Goal: Use online tool/utility: Utilize a website feature to perform a specific function

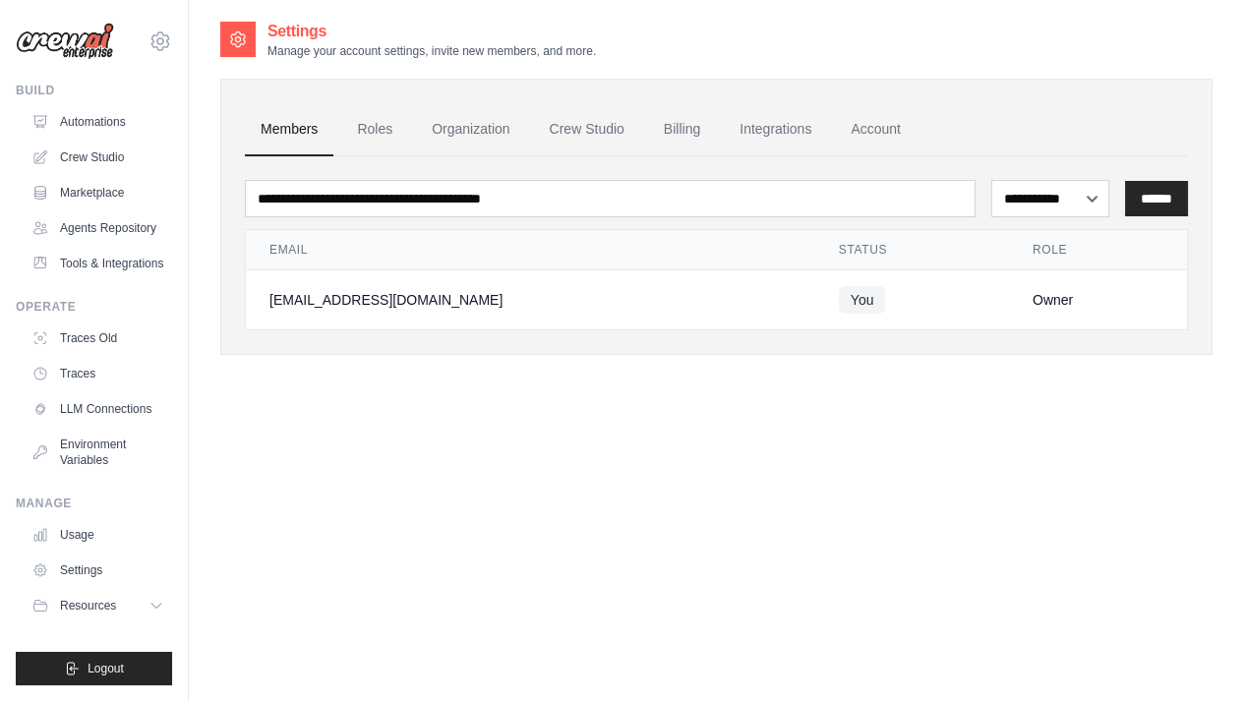
scroll to position [39, 0]
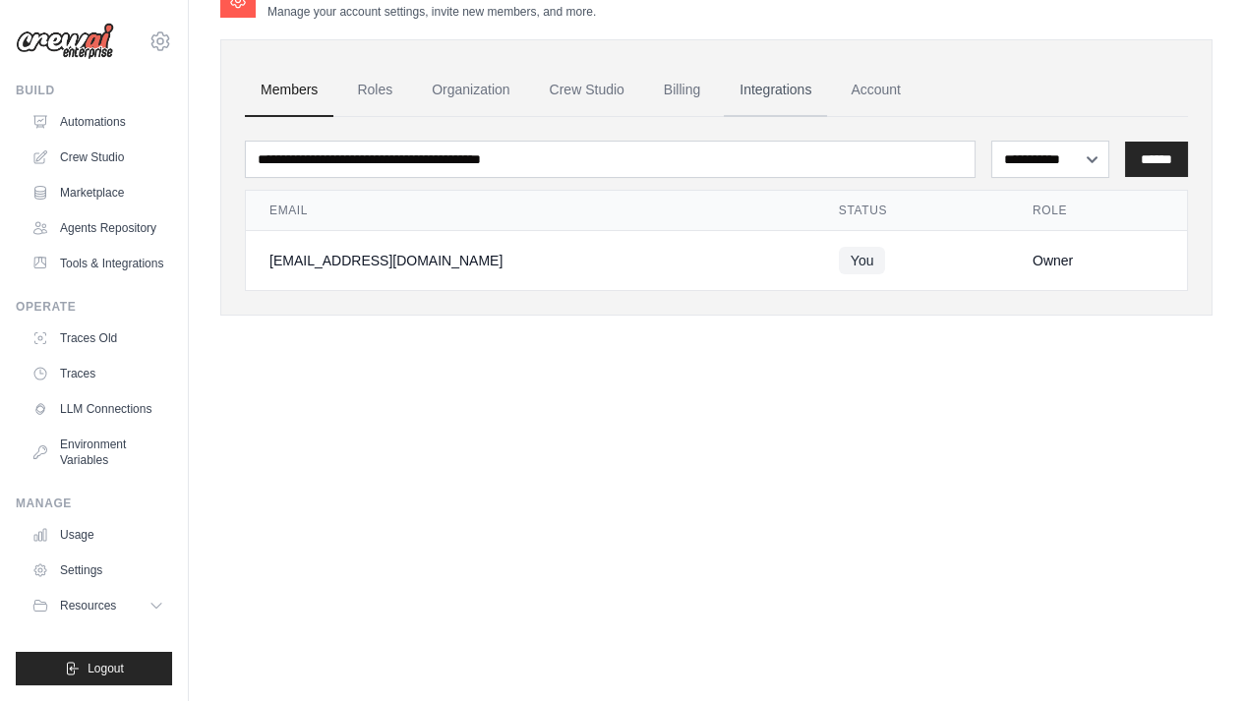
click at [764, 82] on link "Integrations" at bounding box center [775, 90] width 103 height 53
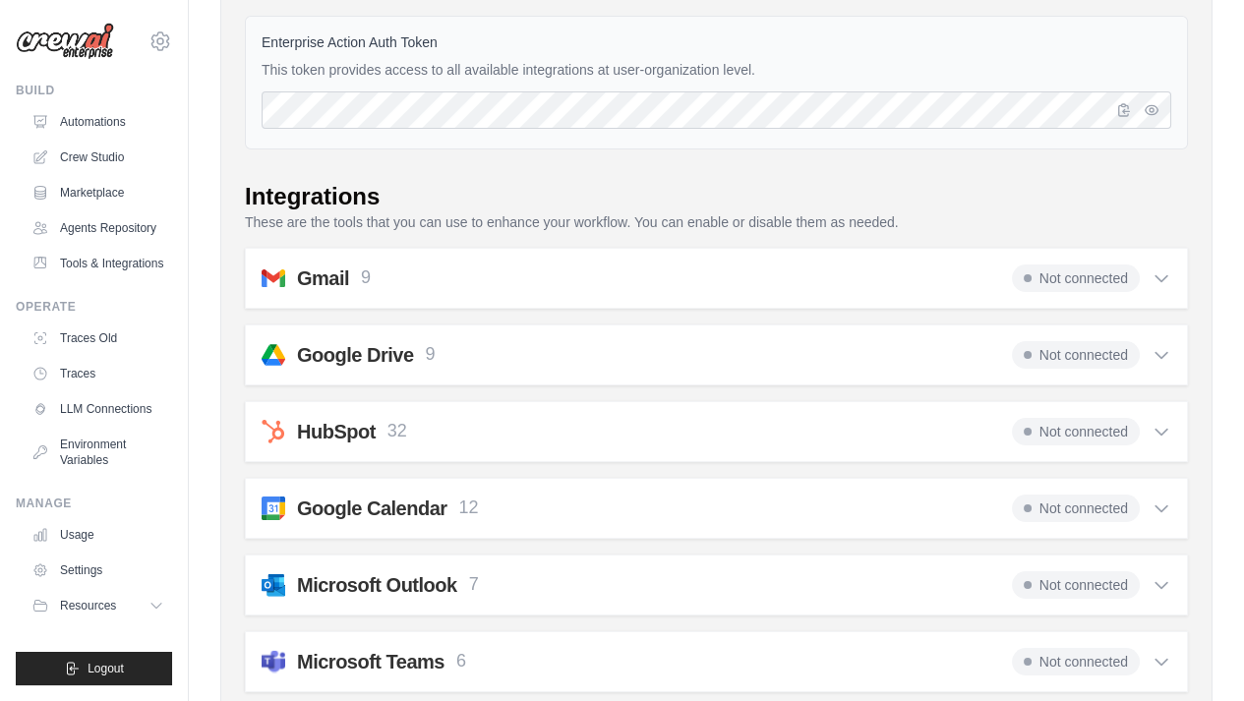
scroll to position [181, 0]
click at [1059, 266] on span "Not connected" at bounding box center [1076, 278] width 128 height 28
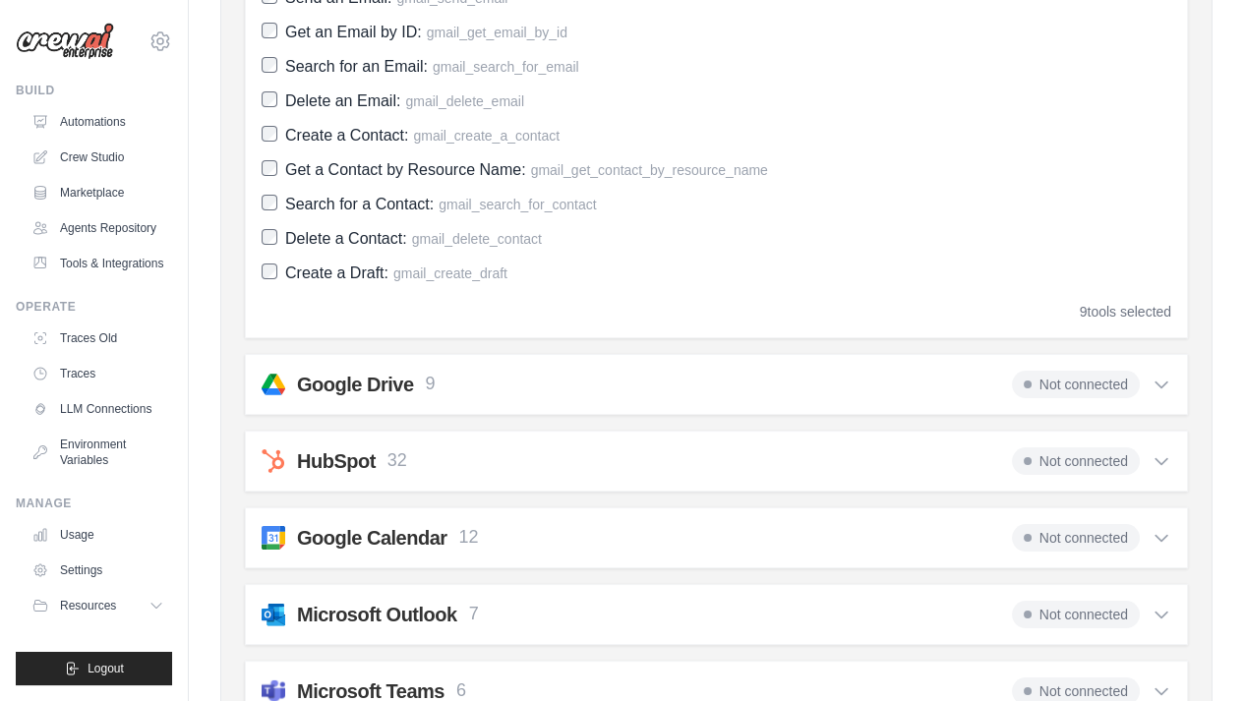
scroll to position [559, 0]
click at [1039, 390] on span "Not connected" at bounding box center [1076, 385] width 128 height 28
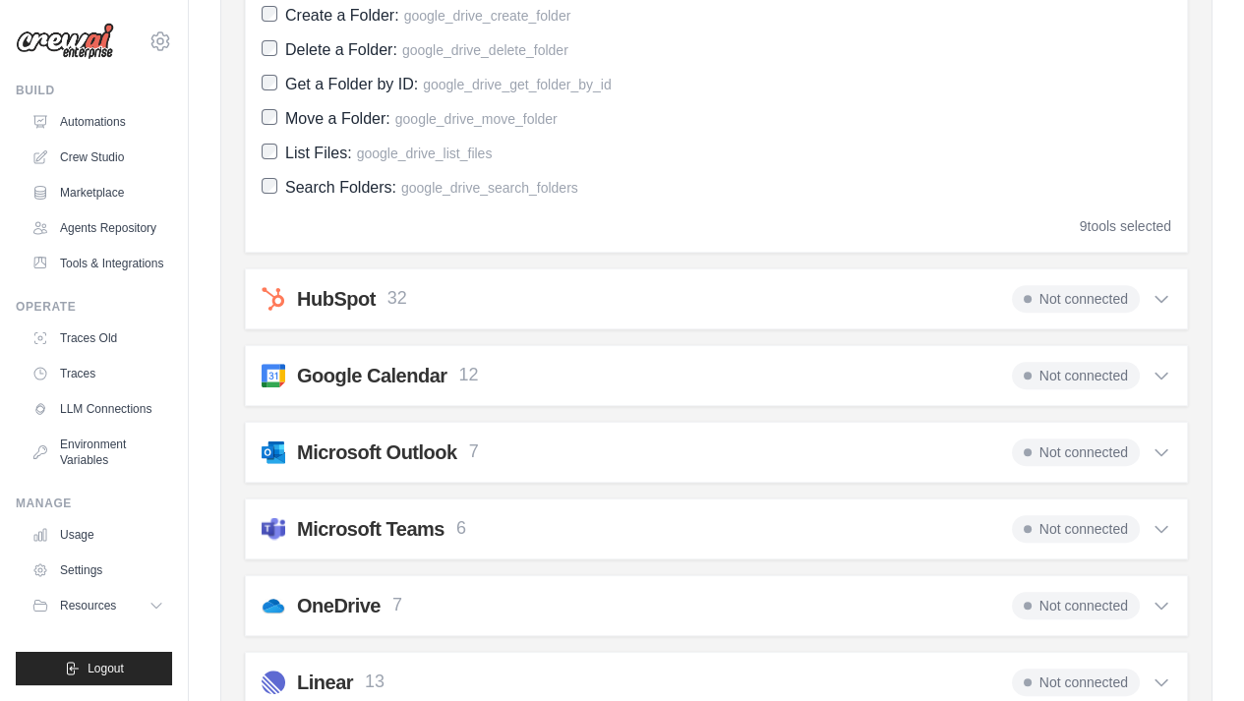
scroll to position [1137, 0]
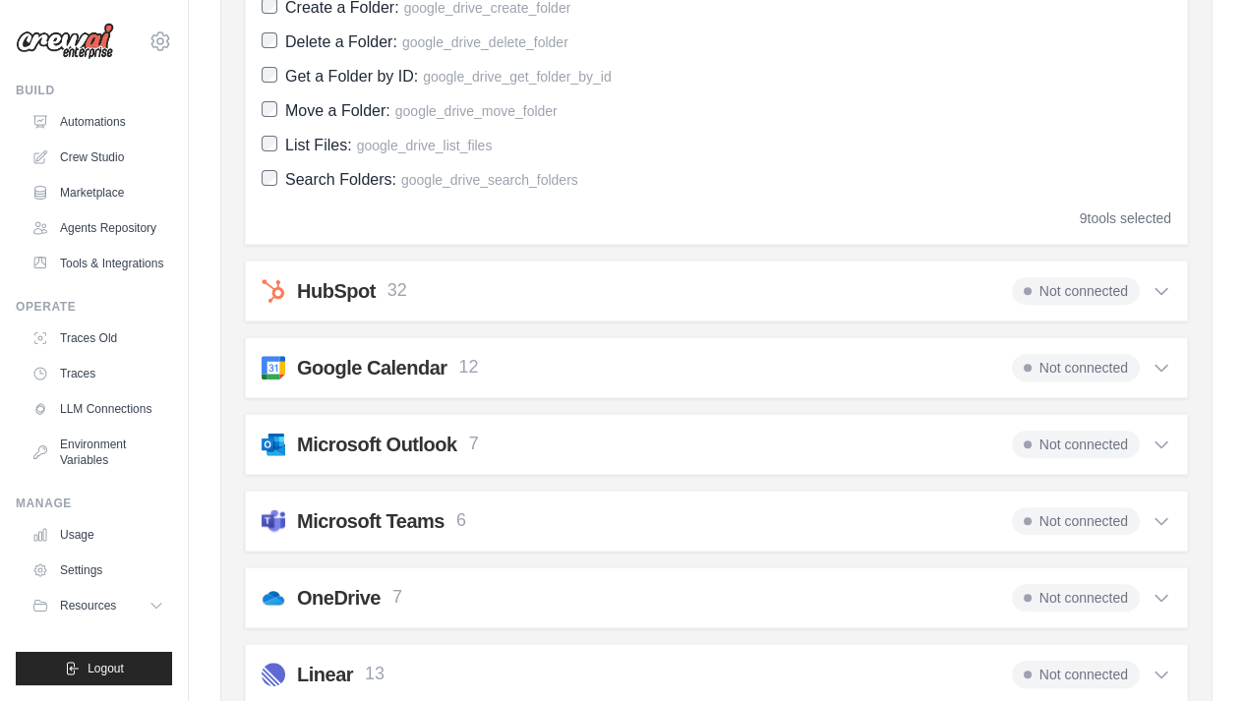
click at [890, 362] on div "Google Calendar 12 Not connected" at bounding box center [717, 368] width 910 height 28
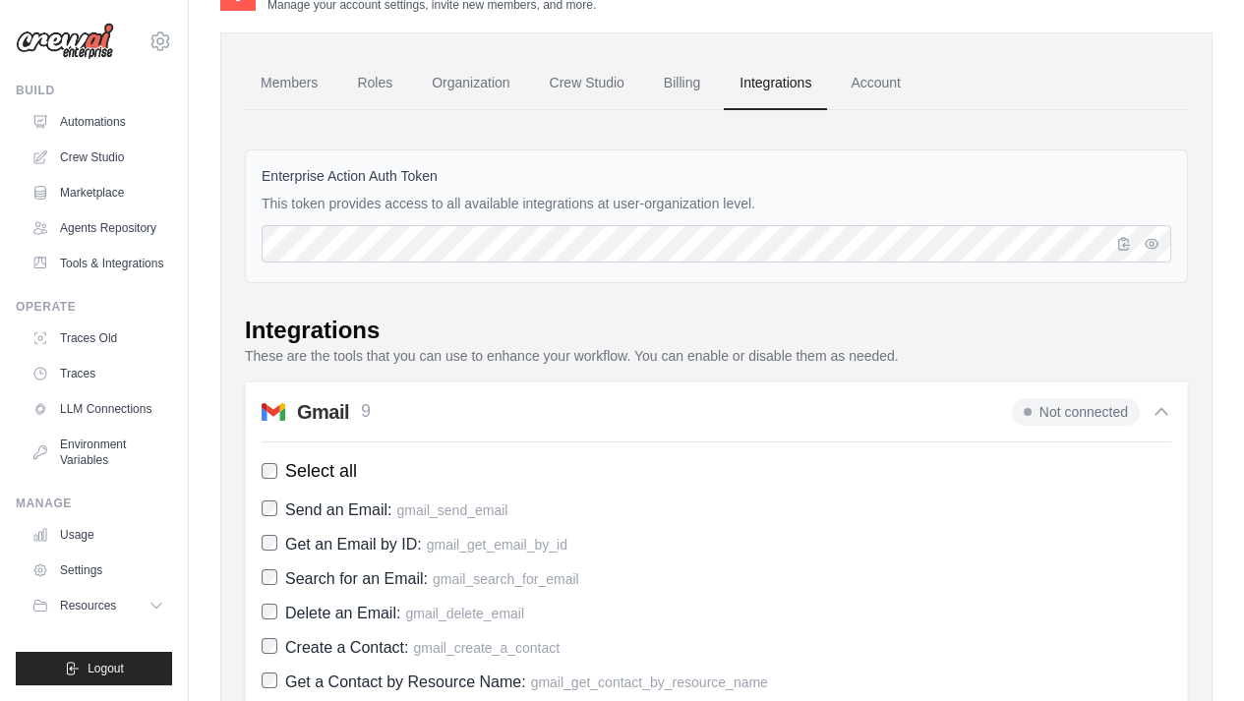
scroll to position [0, 0]
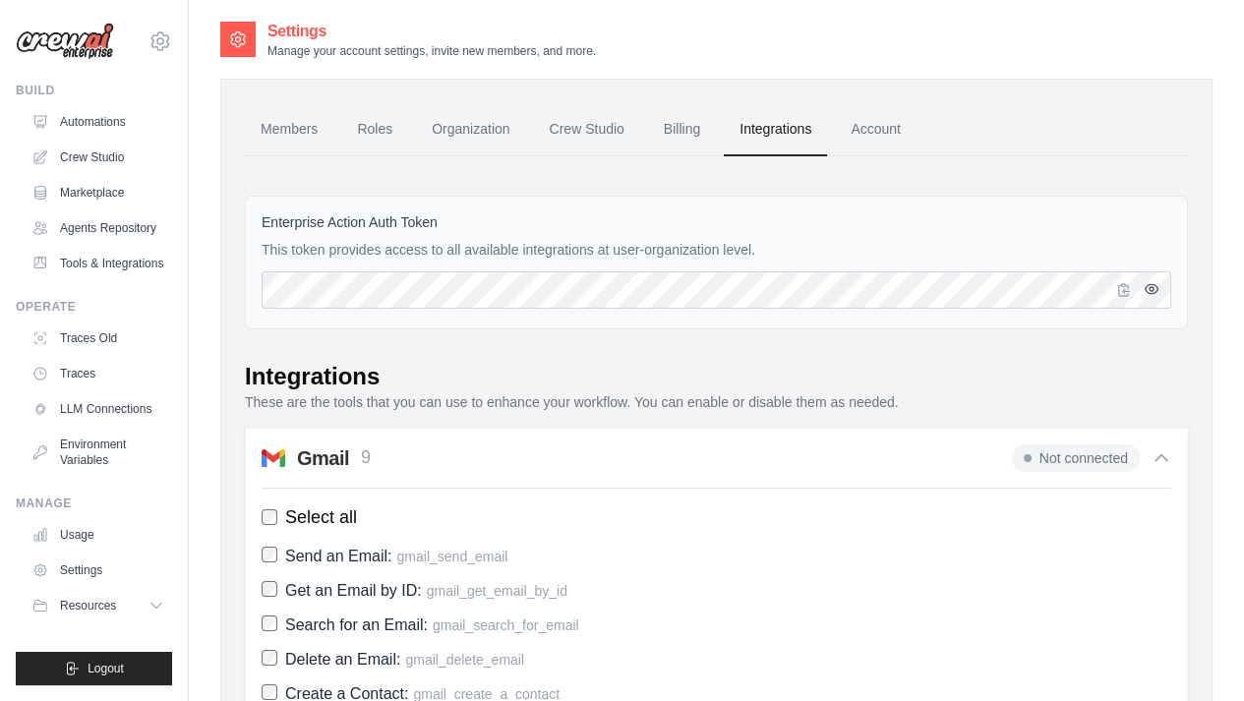
click at [1150, 291] on icon "button" at bounding box center [1152, 288] width 13 height 9
click at [1044, 445] on span "Not connected" at bounding box center [1076, 459] width 128 height 28
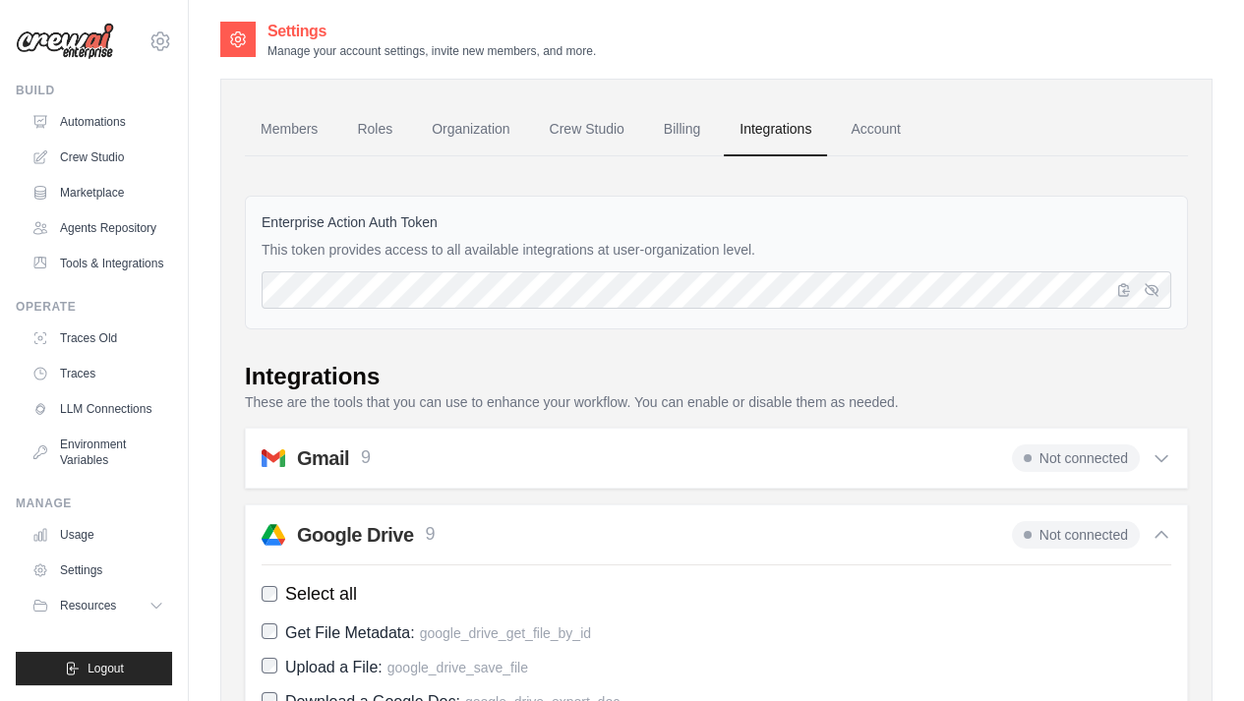
click at [973, 448] on div "Gmail 9 Not connected" at bounding box center [717, 459] width 910 height 28
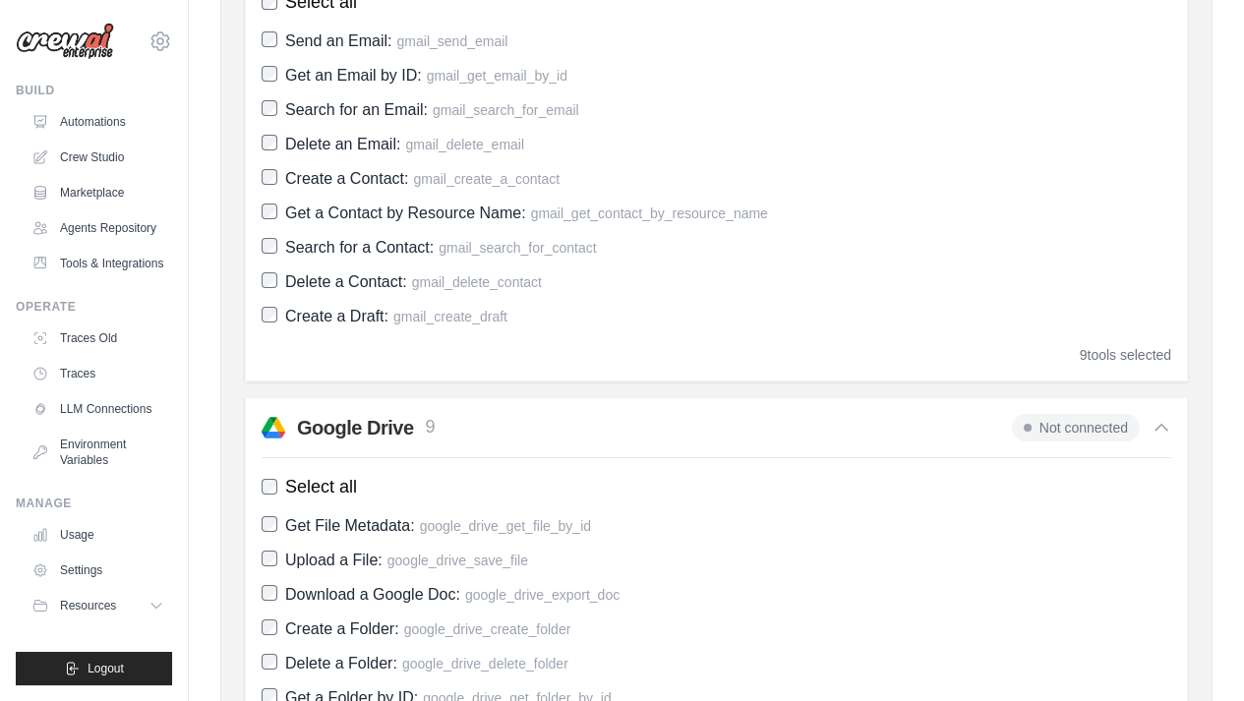
scroll to position [517, 0]
click at [1117, 363] on div "Gmail 9 Not connected Select all Send an Email: gmail_send_email Get an Email b…" at bounding box center [716, 144] width 943 height 469
click at [1113, 356] on div "9 tools selected" at bounding box center [1125, 353] width 91 height 20
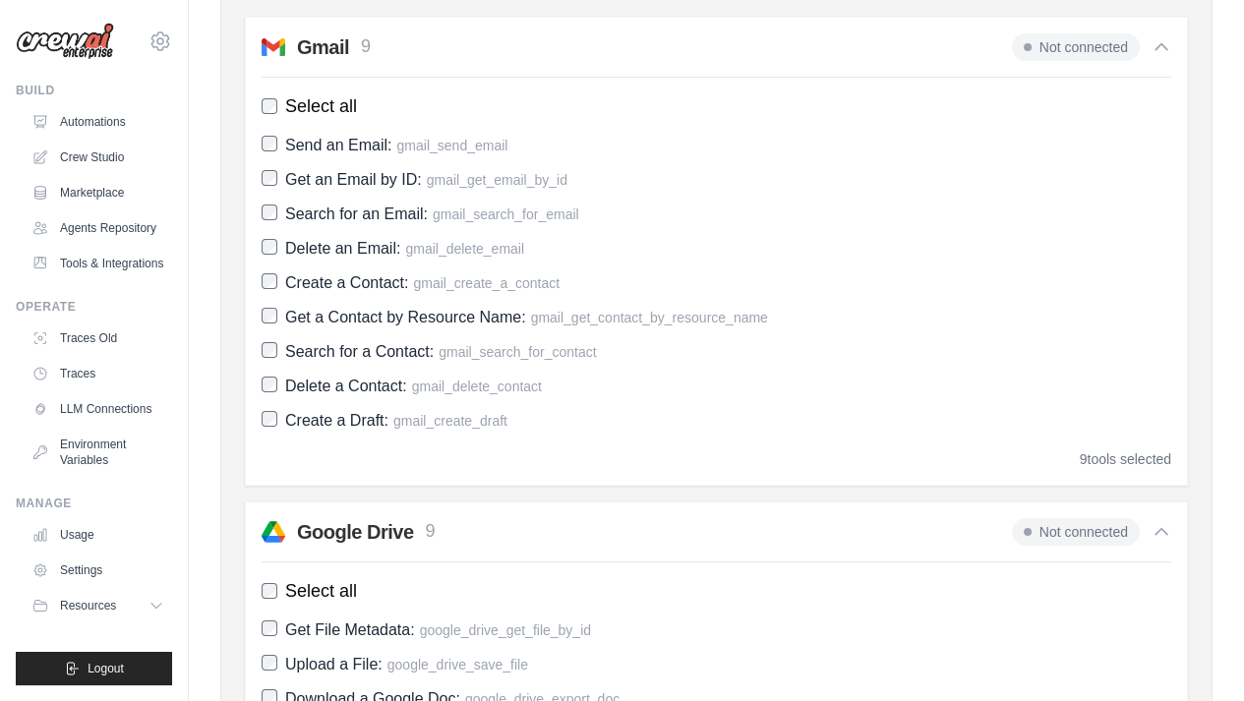
scroll to position [382, 0]
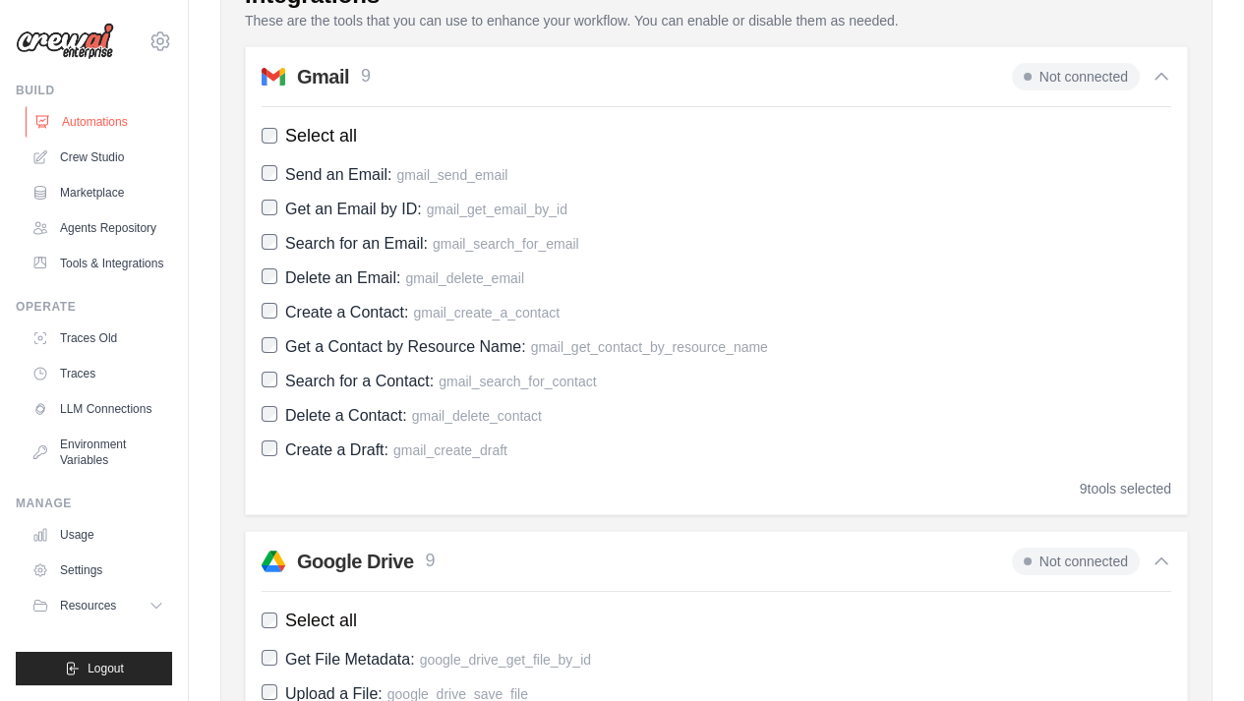
click at [91, 127] on link "Automations" at bounding box center [100, 121] width 149 height 31
click at [92, 120] on link "Automations" at bounding box center [100, 121] width 149 height 31
click at [49, 118] on icon at bounding box center [42, 122] width 16 height 16
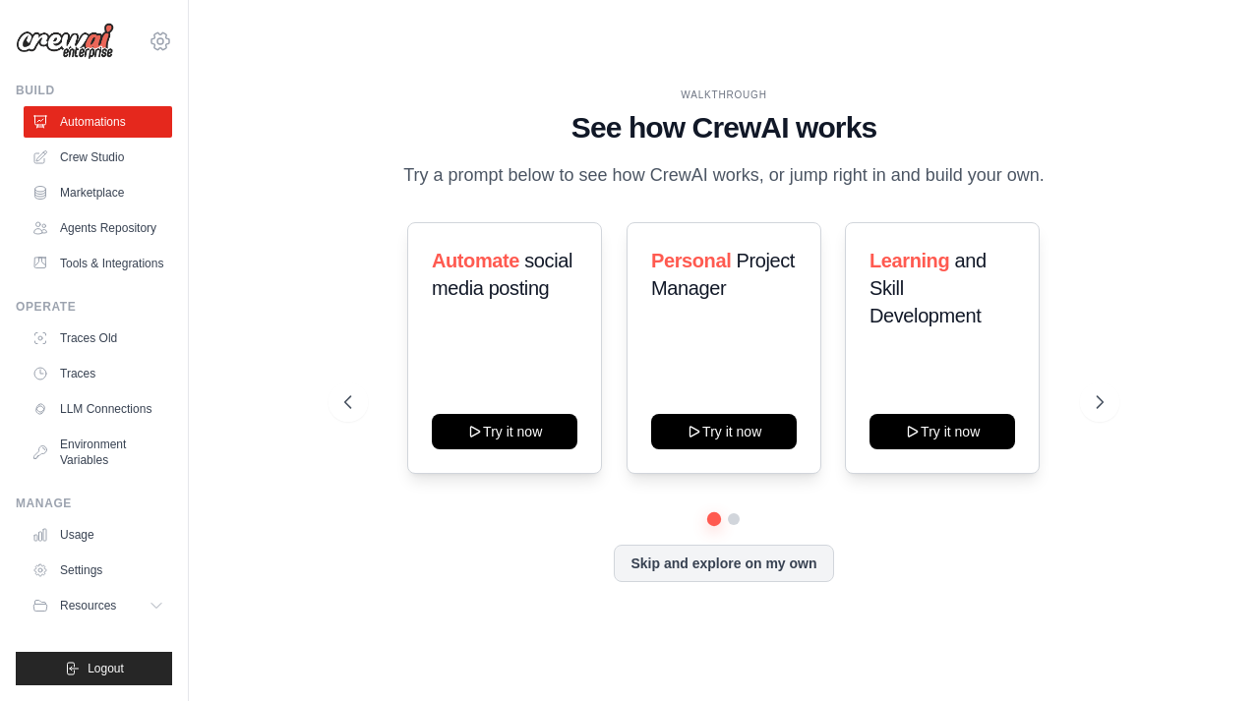
click at [159, 45] on icon at bounding box center [161, 42] width 24 height 24
click at [160, 41] on icon at bounding box center [161, 42] width 24 height 24
click at [155, 40] on icon at bounding box center [161, 42] width 24 height 24
click at [741, 501] on div "Automate social media posting Try it now Personal Project Manager Try it now Le…" at bounding box center [723, 367] width 758 height 291
click at [736, 517] on button at bounding box center [734, 519] width 16 height 16
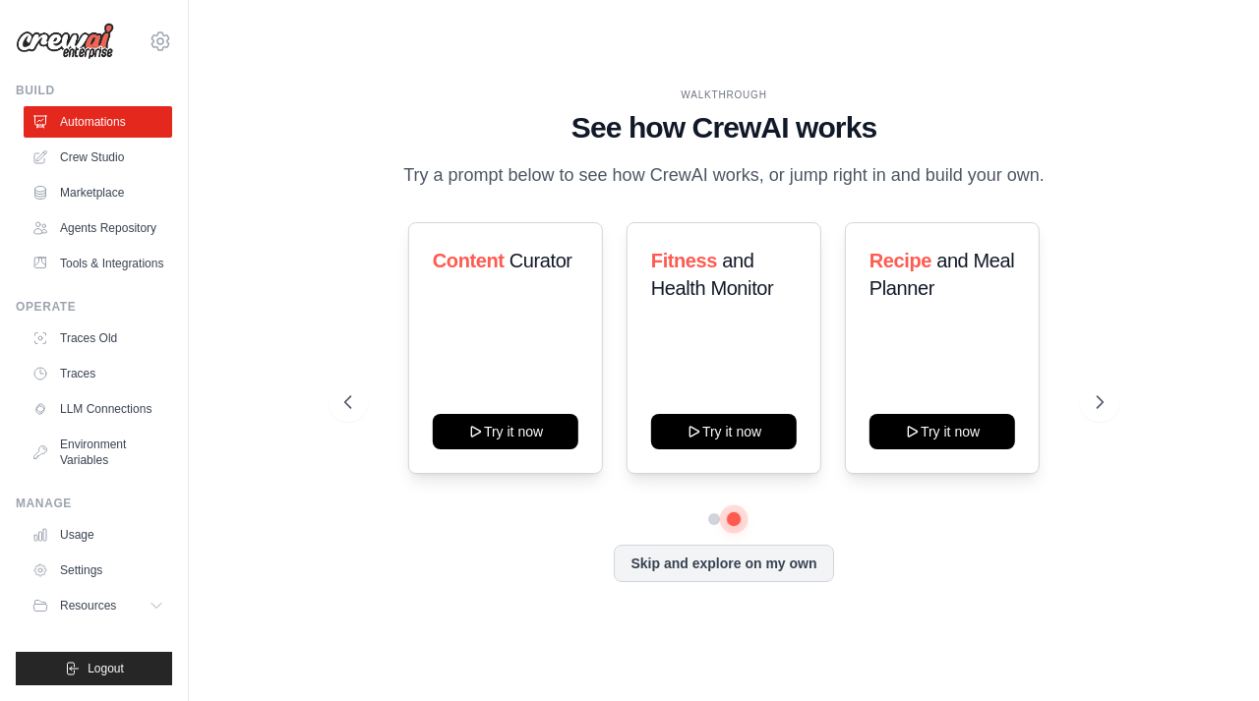
click at [736, 517] on button at bounding box center [734, 518] width 14 height 14
click at [750, 583] on div "WALKTHROUGH See how CrewAI works Try a prompt below to see how CrewAI works, or…" at bounding box center [724, 350] width 806 height 525
click at [726, 557] on button "Skip and explore on my own" at bounding box center [723, 561] width 219 height 37
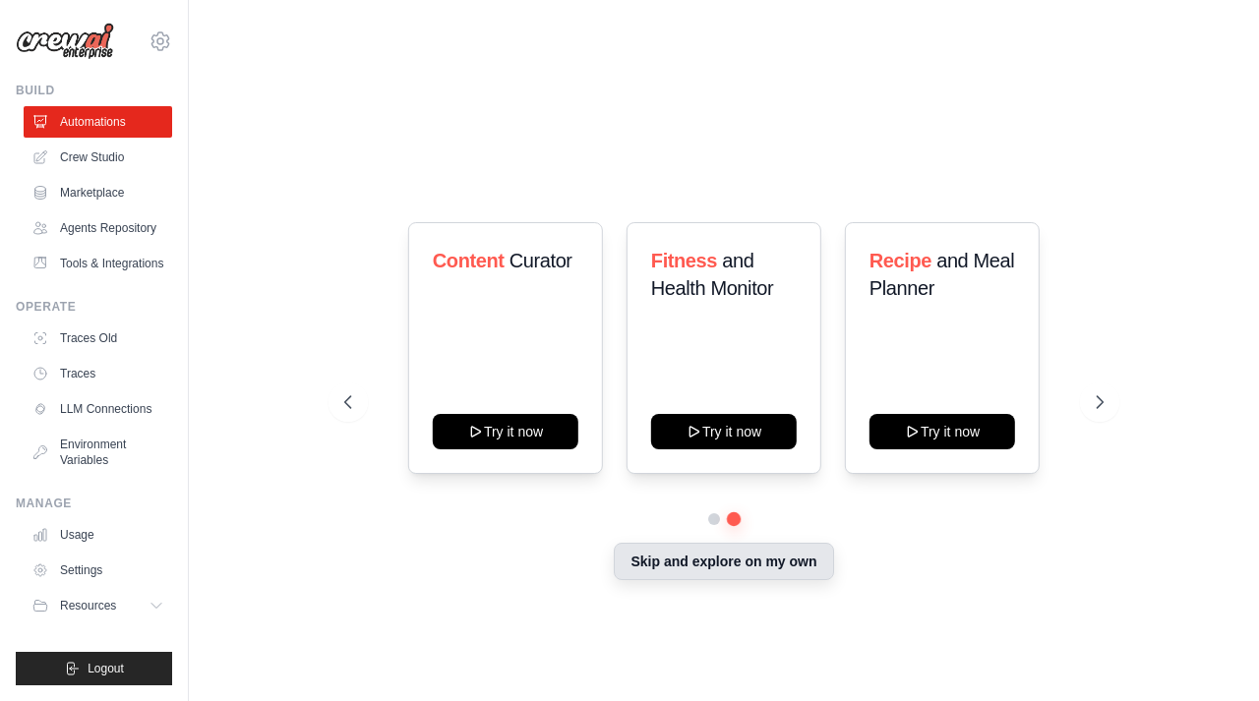
click at [696, 558] on button "Skip and explore on my own" at bounding box center [723, 561] width 219 height 37
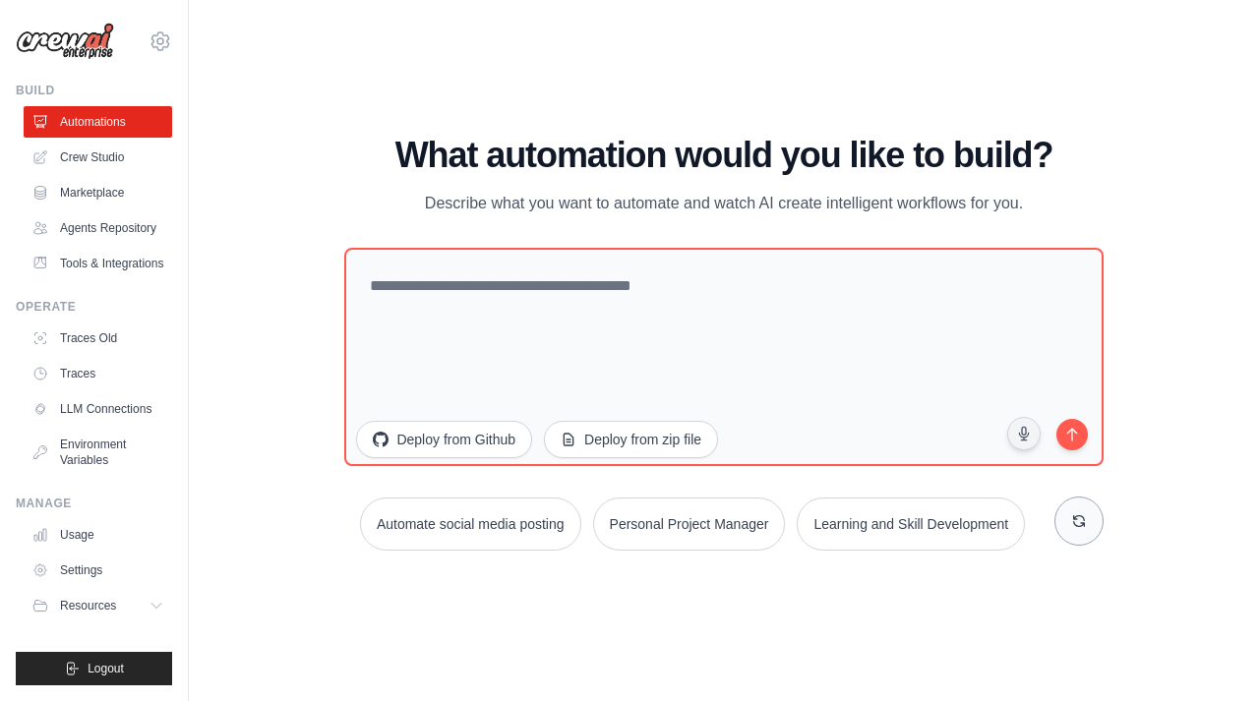
click at [1081, 521] on icon at bounding box center [1079, 521] width 16 height 16
click at [92, 154] on link "Crew Studio" at bounding box center [100, 157] width 149 height 31
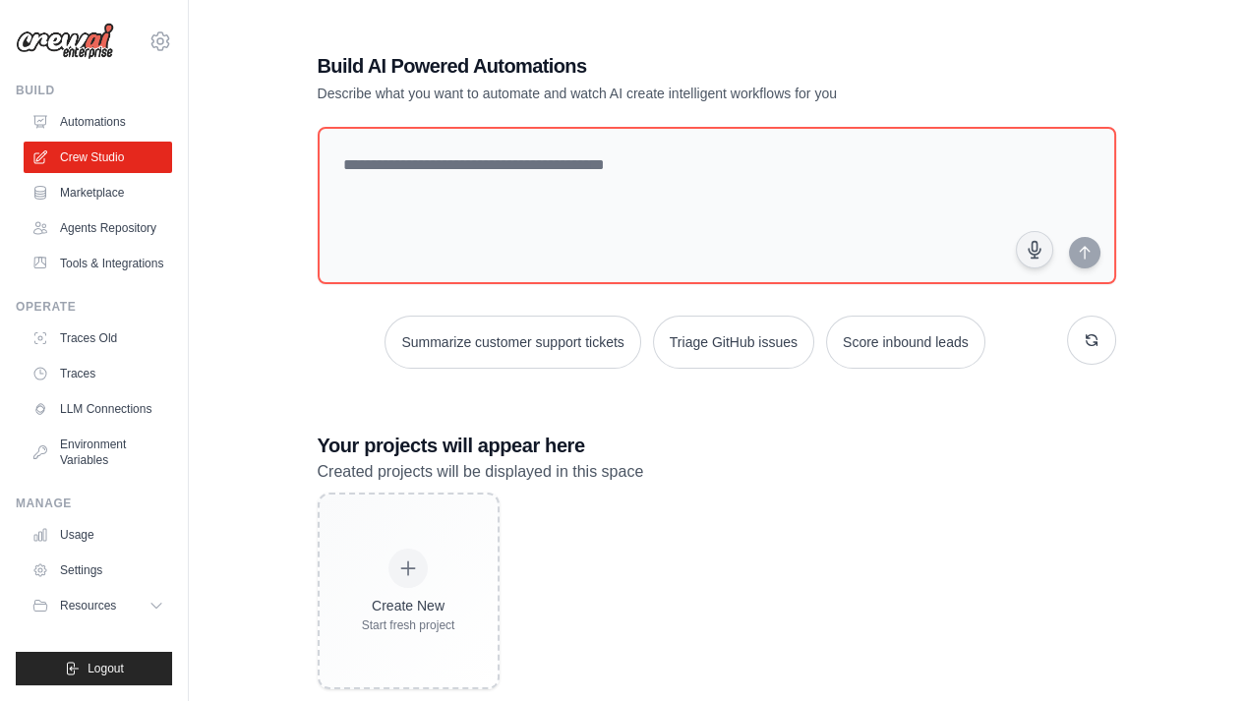
click at [289, 270] on div "Build AI Powered Automations Describe what you want to automate and watch AI cr…" at bounding box center [716, 370] width 992 height 701
click at [1105, 347] on button "button" at bounding box center [1091, 340] width 49 height 49
click at [1105, 347] on button "button" at bounding box center [1091, 339] width 49 height 49
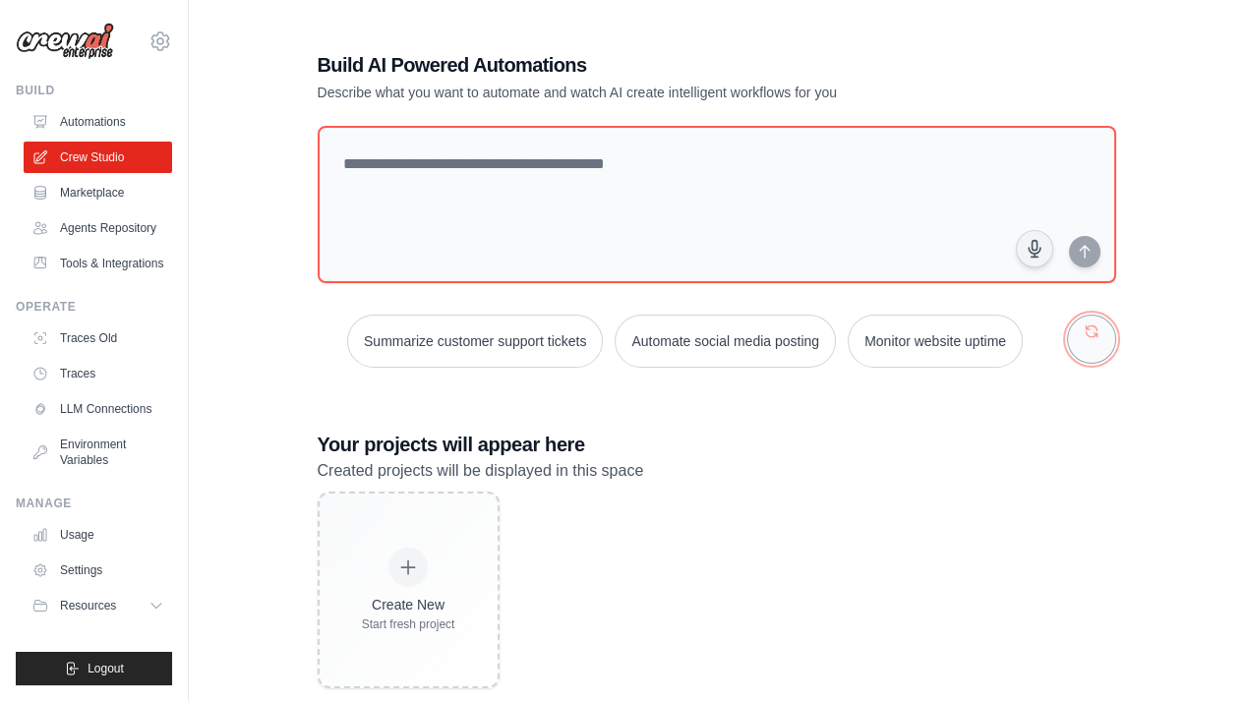
scroll to position [39, 0]
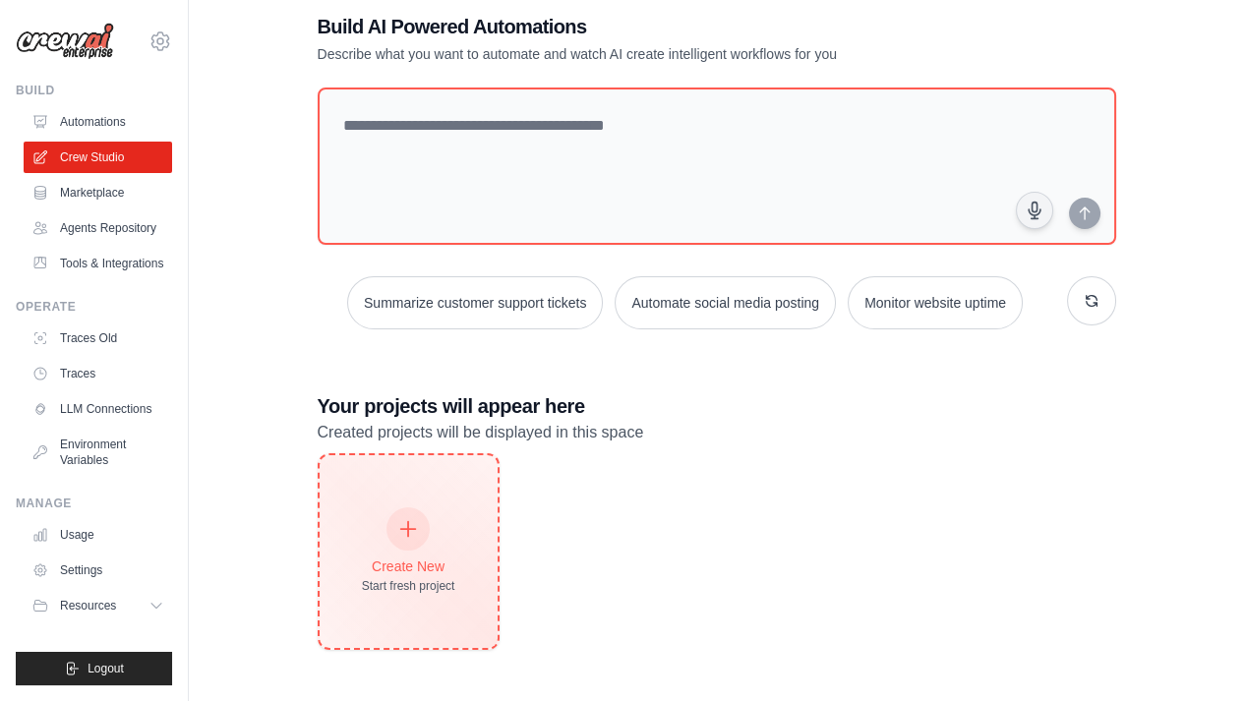
click at [416, 522] on icon at bounding box center [408, 529] width 22 height 22
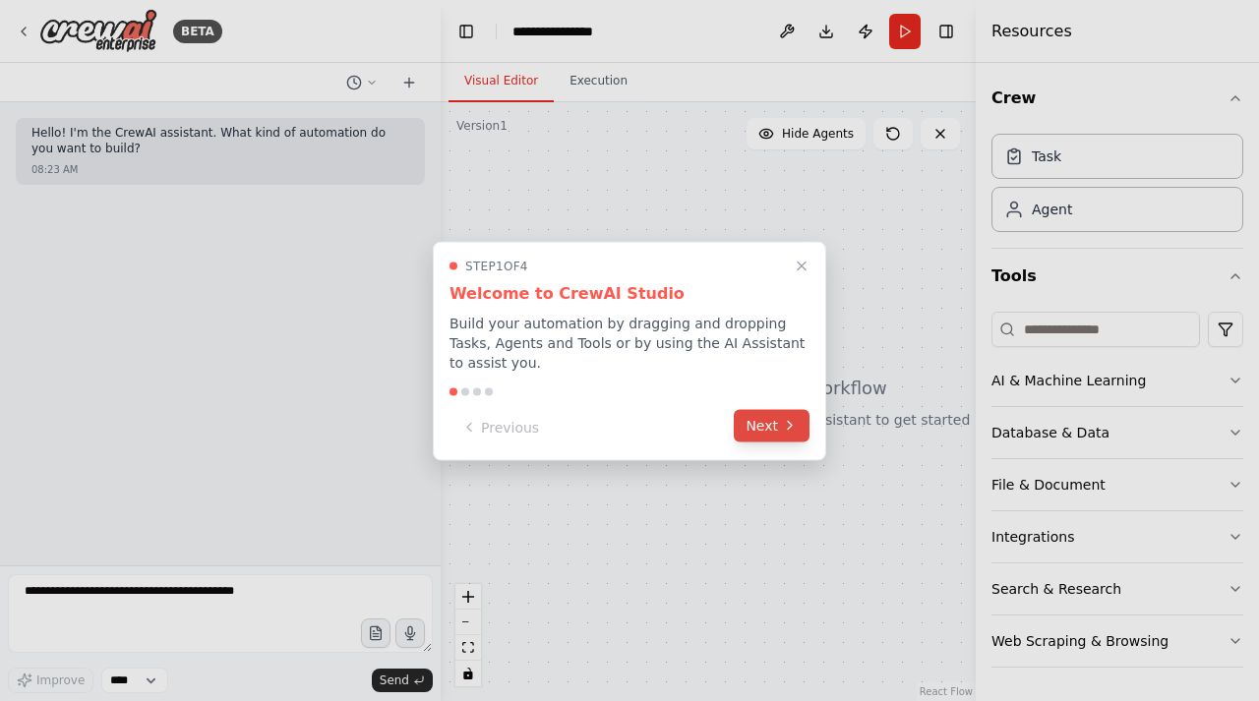
click at [769, 422] on button "Next" at bounding box center [772, 425] width 76 height 32
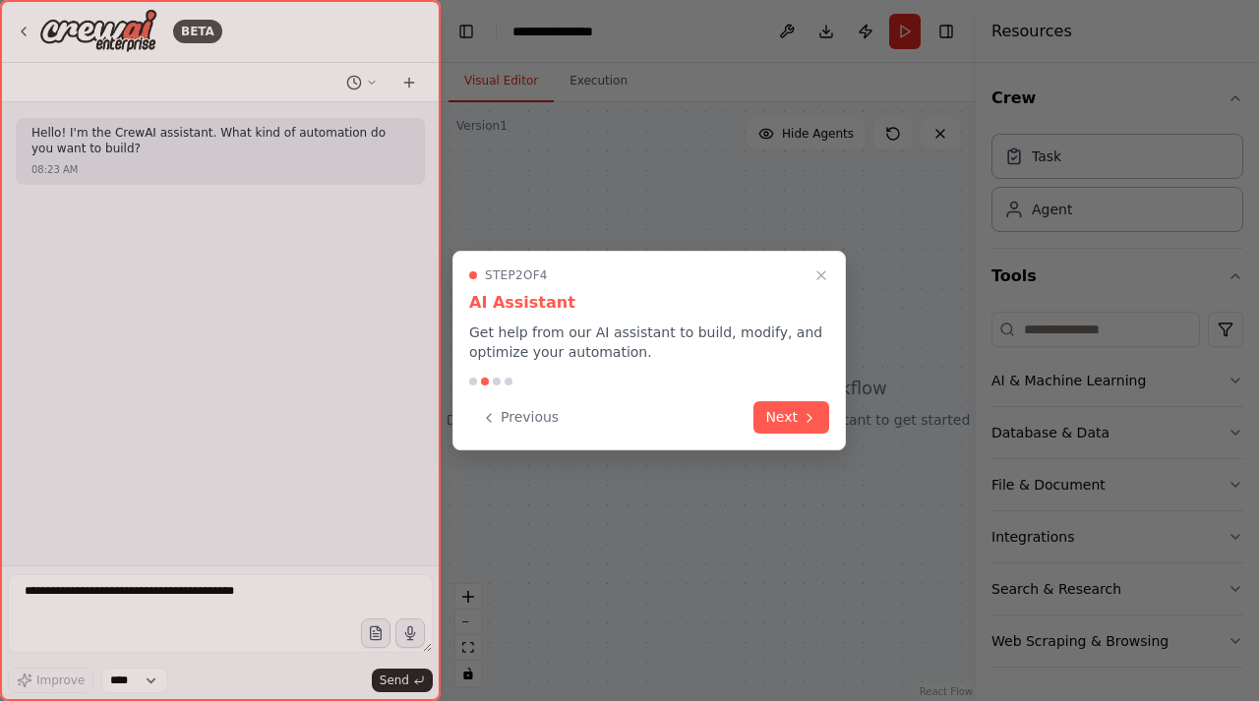
click at [769, 422] on button "Next" at bounding box center [791, 417] width 76 height 32
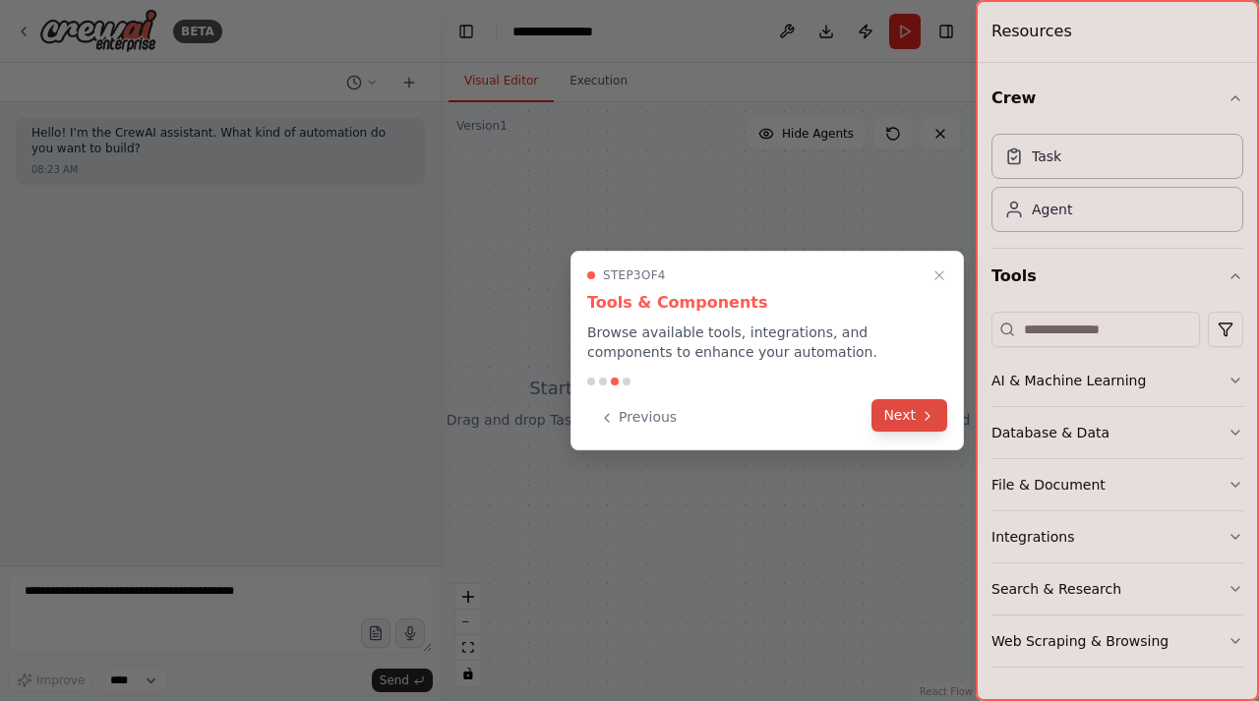
click at [917, 422] on button "Next" at bounding box center [909, 415] width 76 height 32
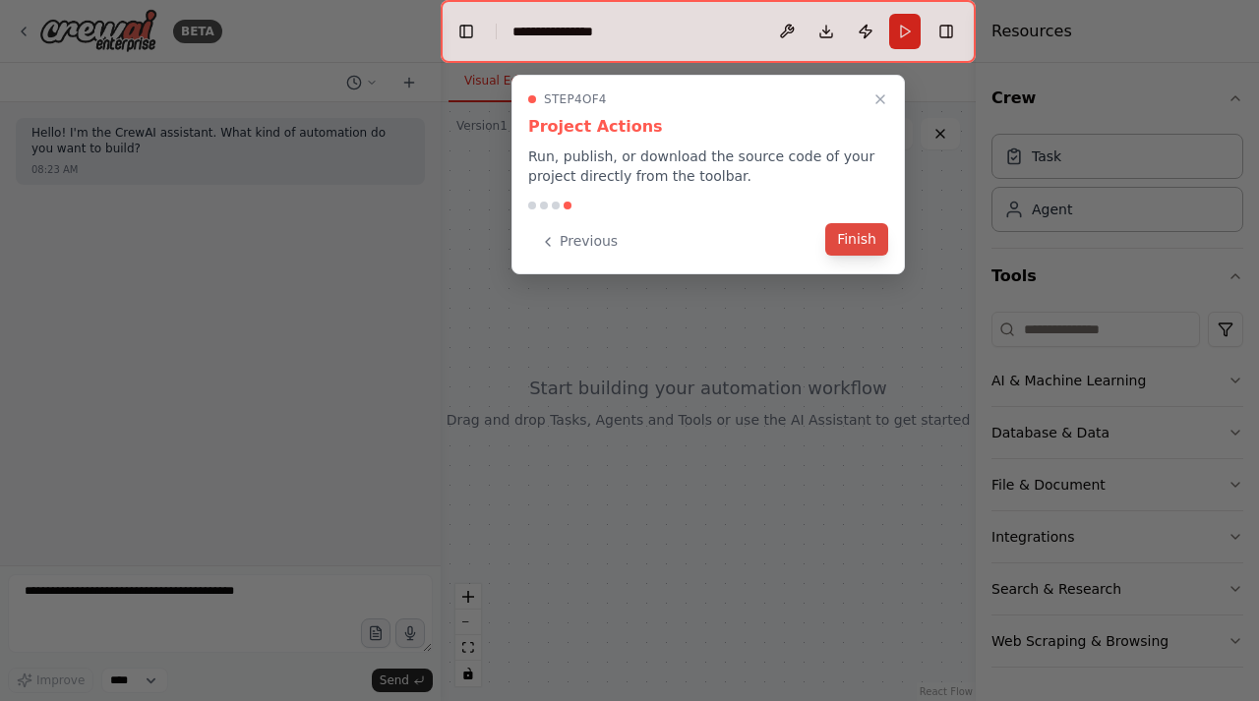
click at [848, 237] on button "Finish" at bounding box center [856, 239] width 63 height 32
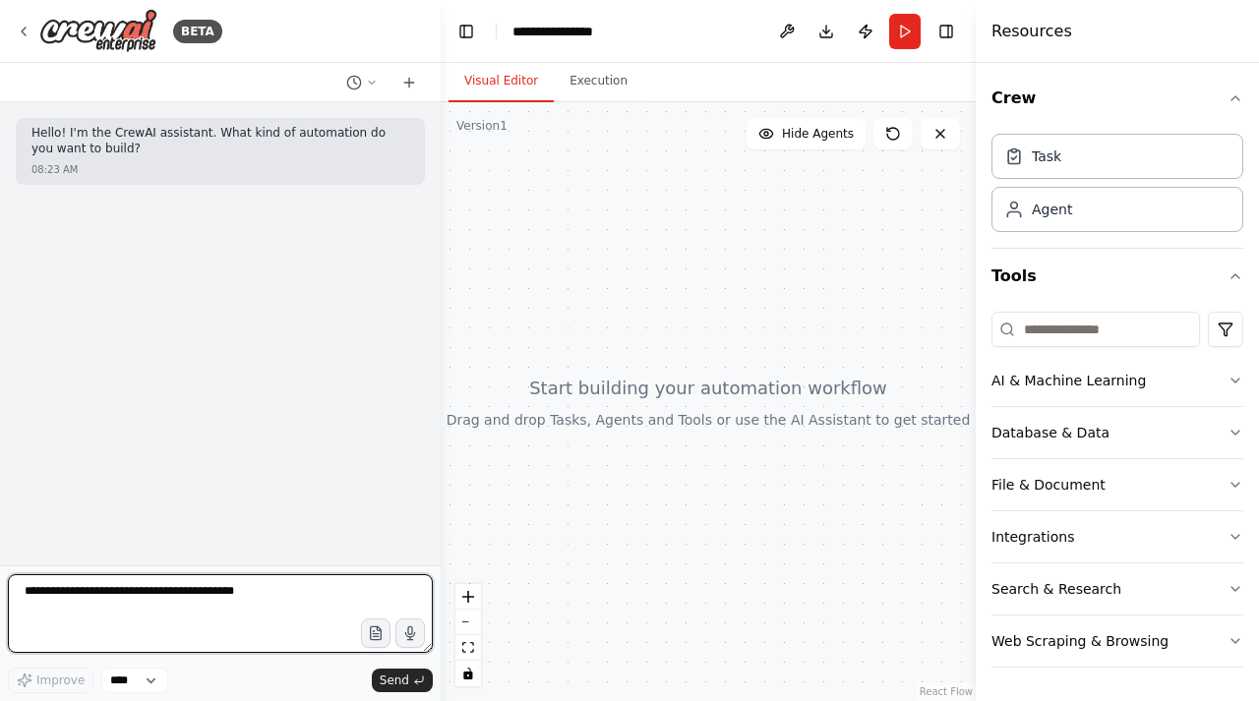
click at [90, 608] on textarea at bounding box center [220, 613] width 425 height 79
type textarea "**********"
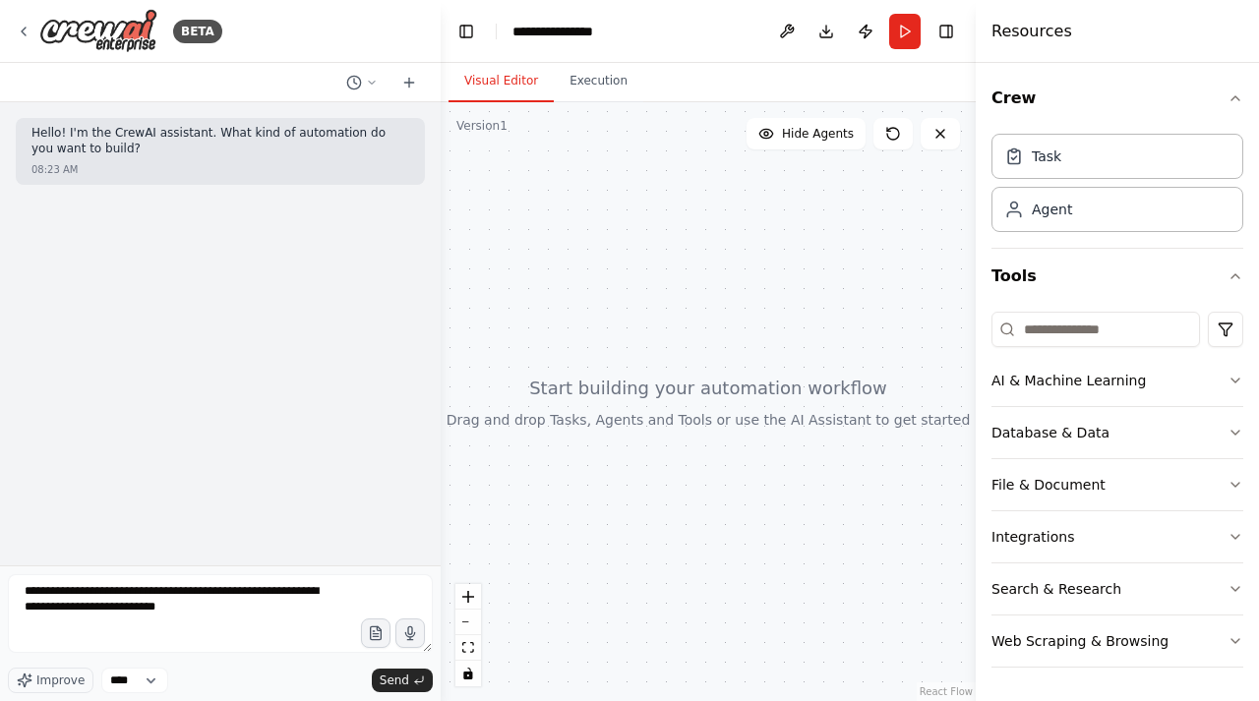
drag, startPoint x: 394, startPoint y: 681, endPoint x: 415, endPoint y: 592, distance: 90.9
click at [394, 681] on span "Send" at bounding box center [395, 681] width 30 height 16
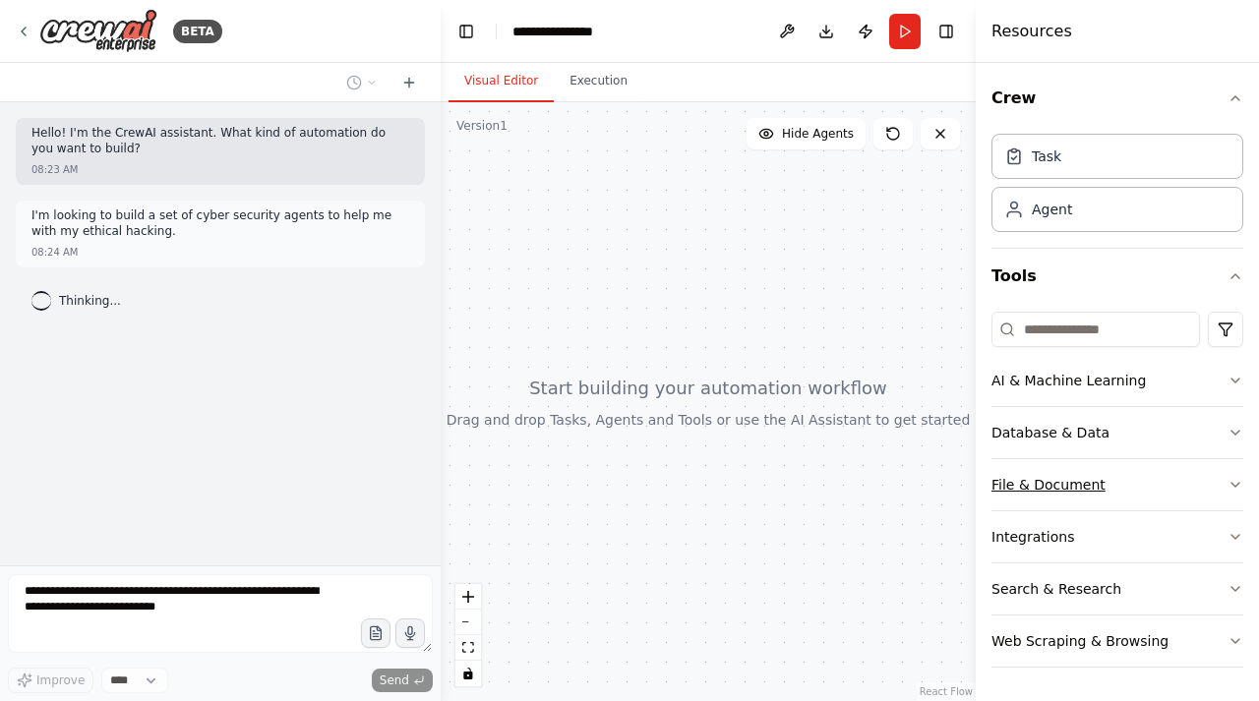
click at [1213, 480] on button "File & Document" at bounding box center [1117, 484] width 252 height 51
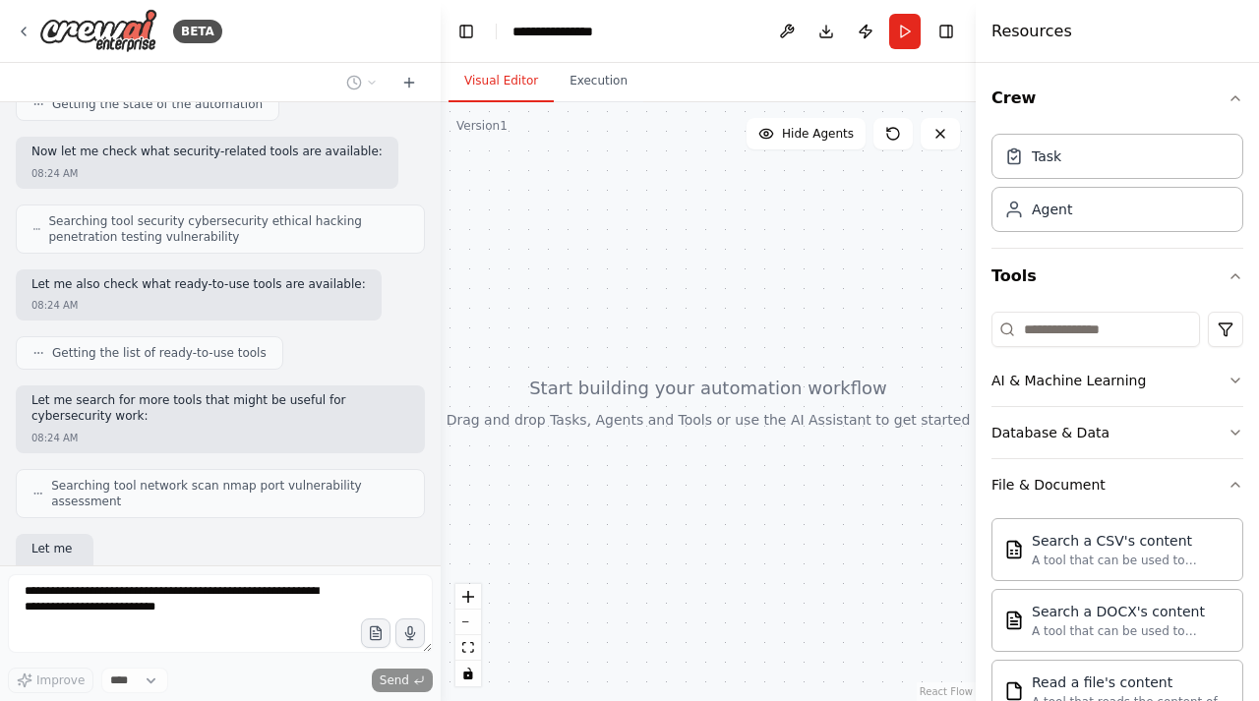
scroll to position [446, 0]
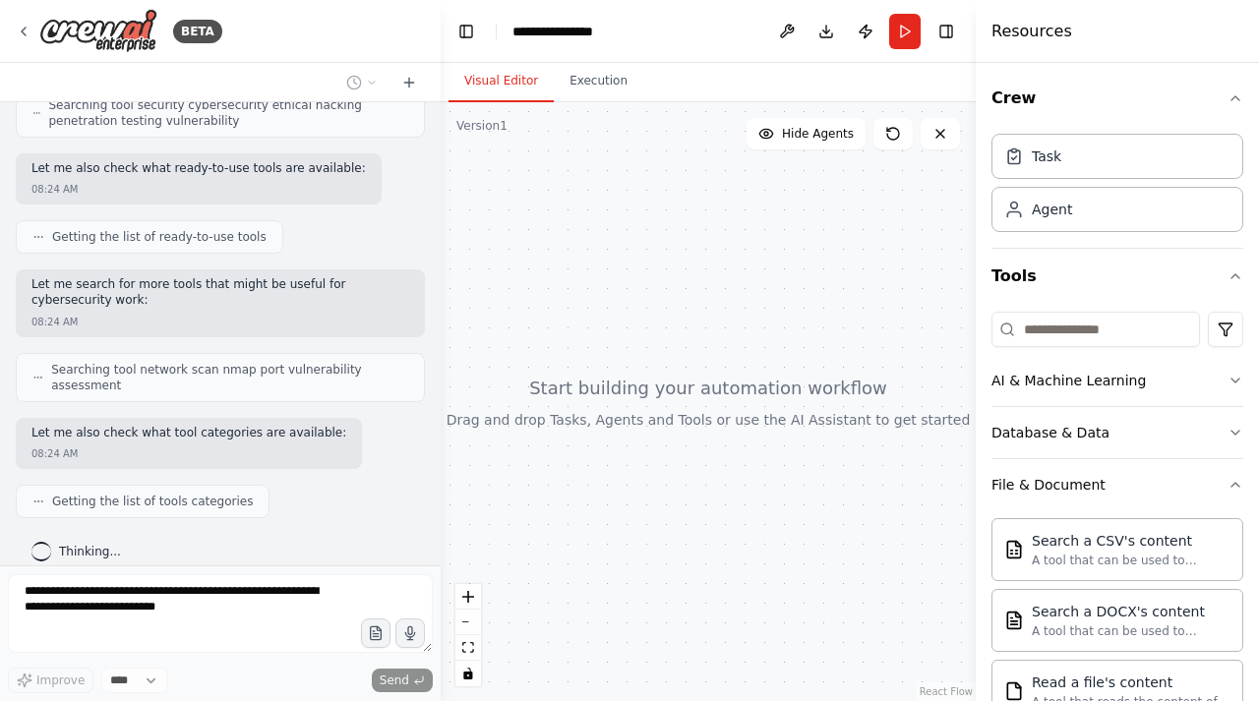
click at [348, 418] on div "Let me also check what tool categories are available: 08:24 AM" at bounding box center [220, 444] width 409 height 52
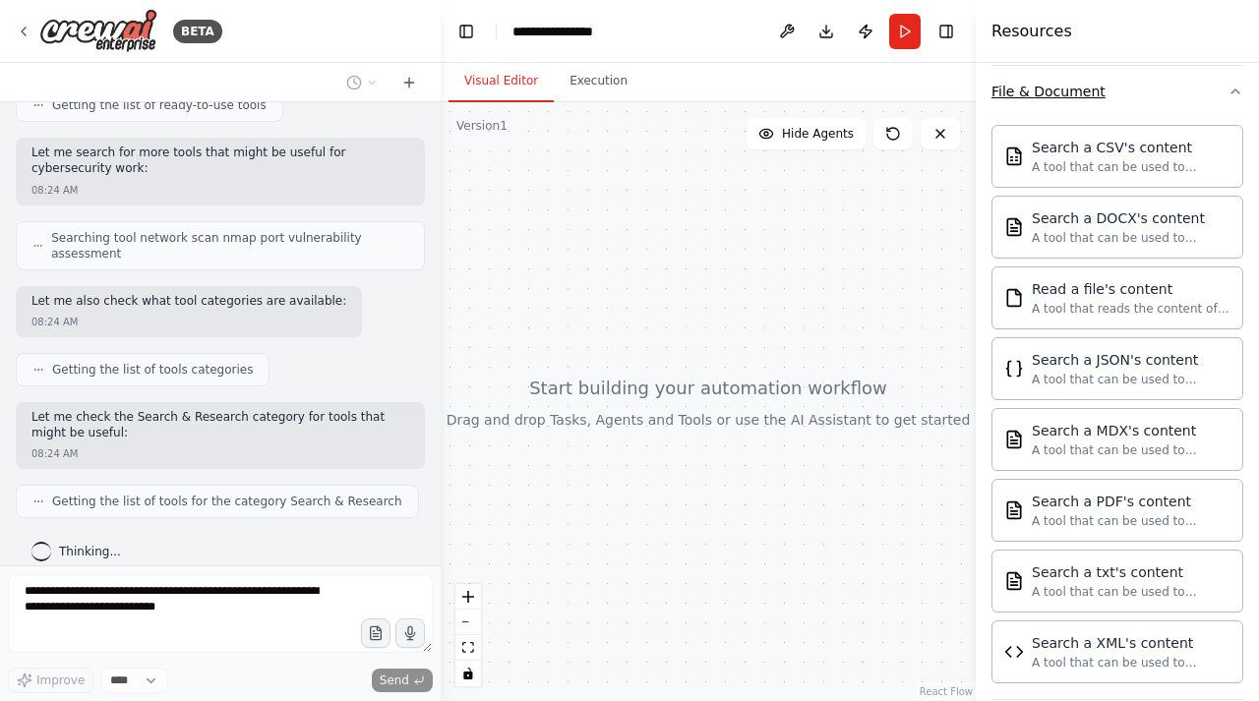
scroll to position [576, 0]
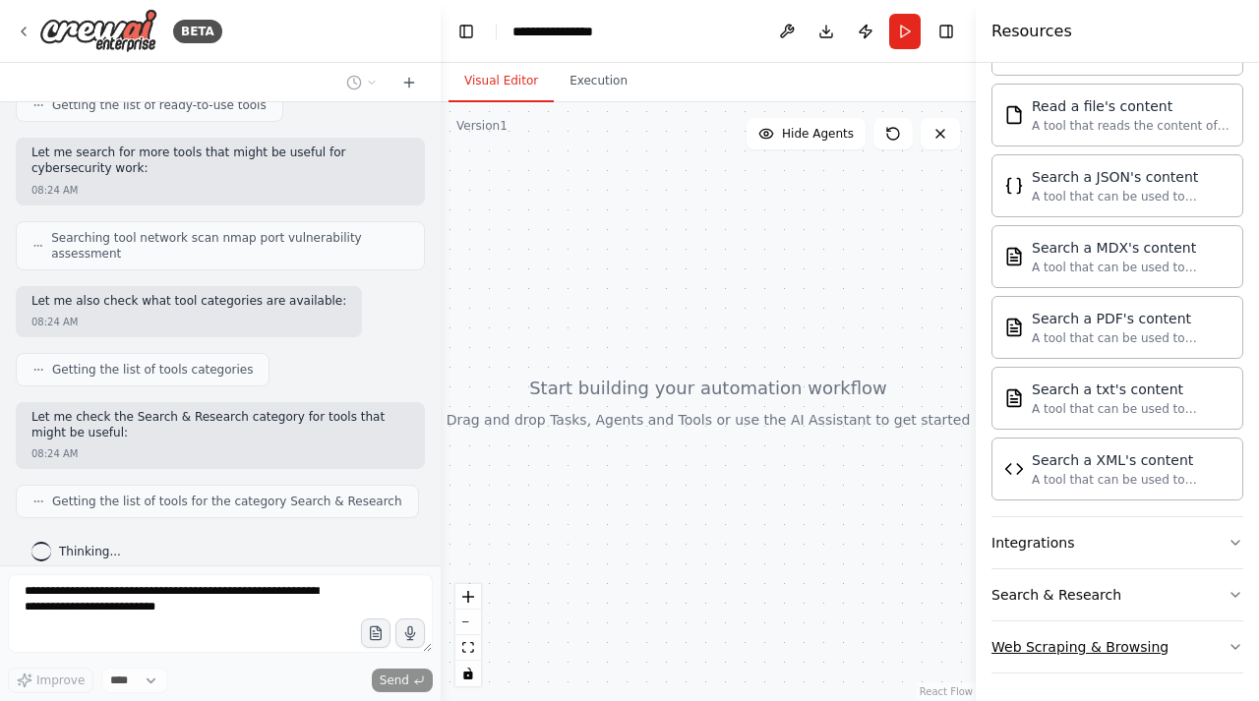
click at [1137, 637] on div "Web Scraping & Browsing" at bounding box center [1079, 647] width 177 height 20
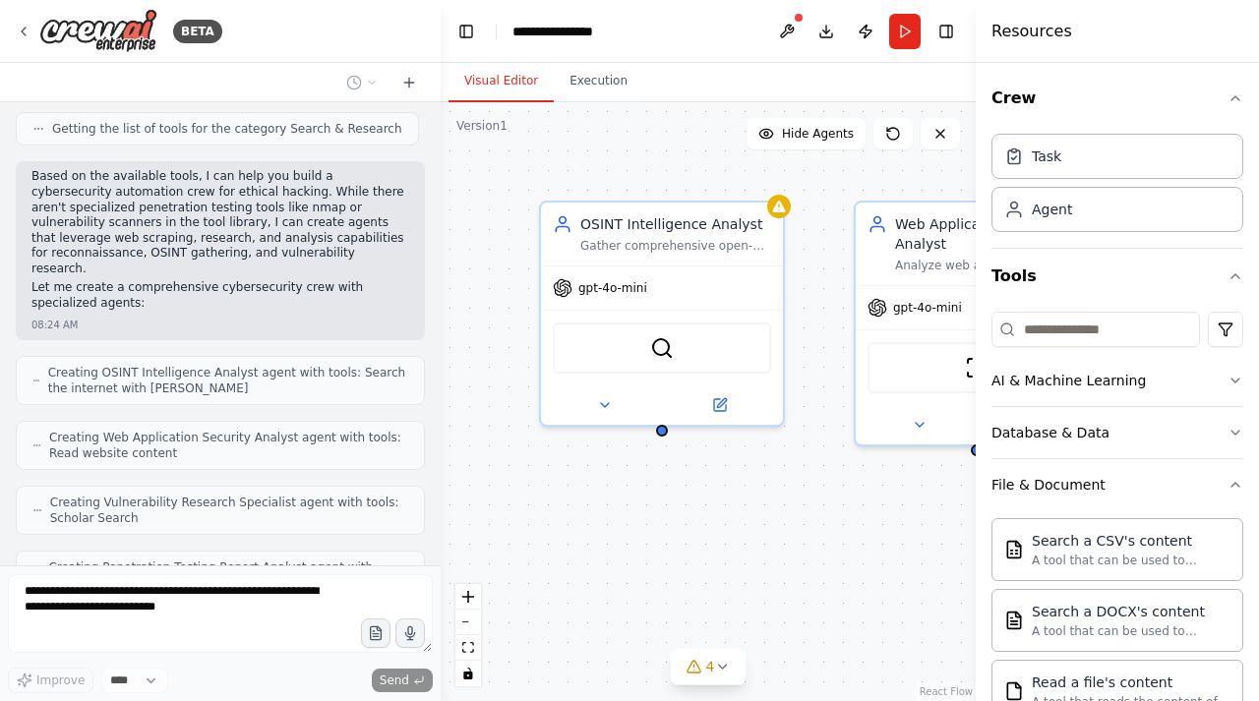
scroll to position [1015, 0]
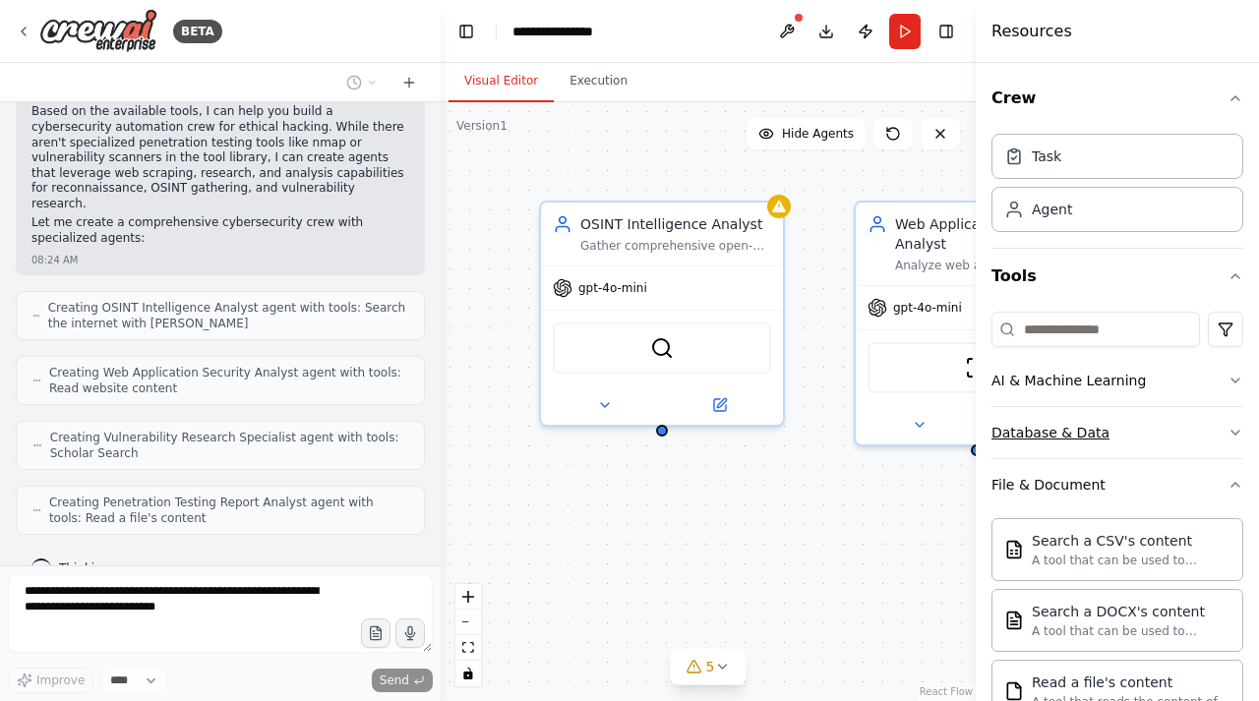
click at [1098, 426] on button "Database & Data" at bounding box center [1117, 432] width 252 height 51
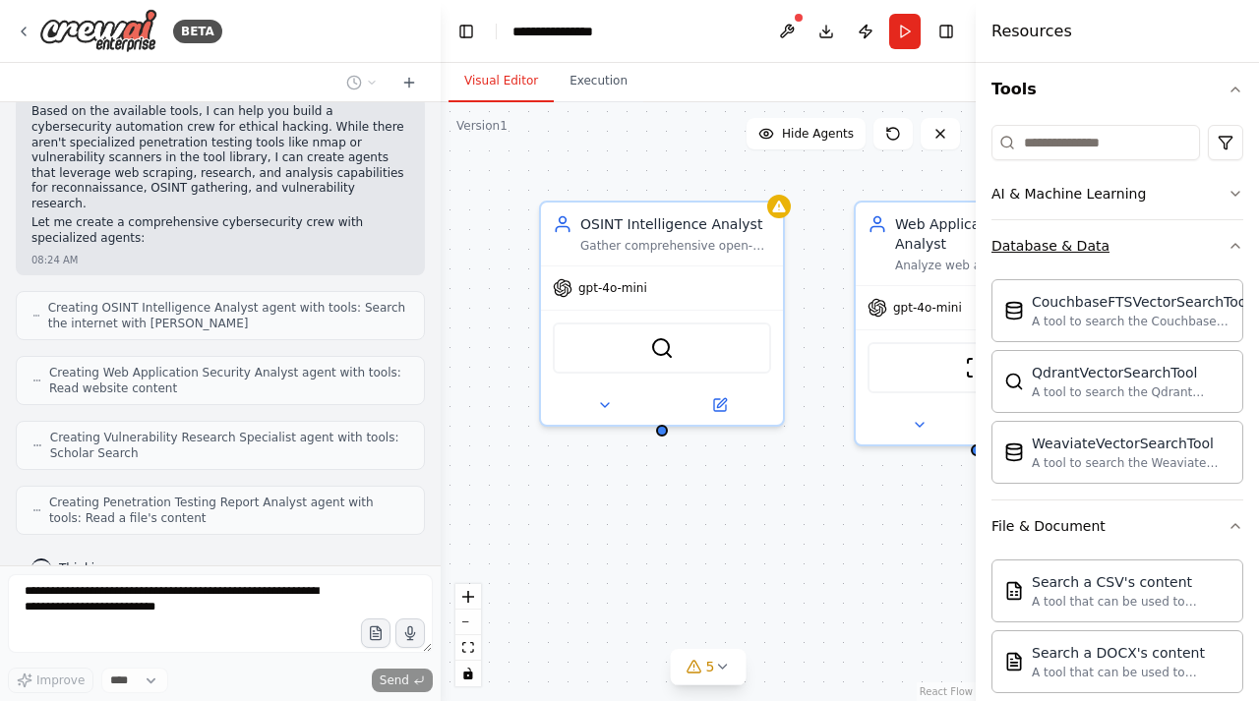
scroll to position [201, 0]
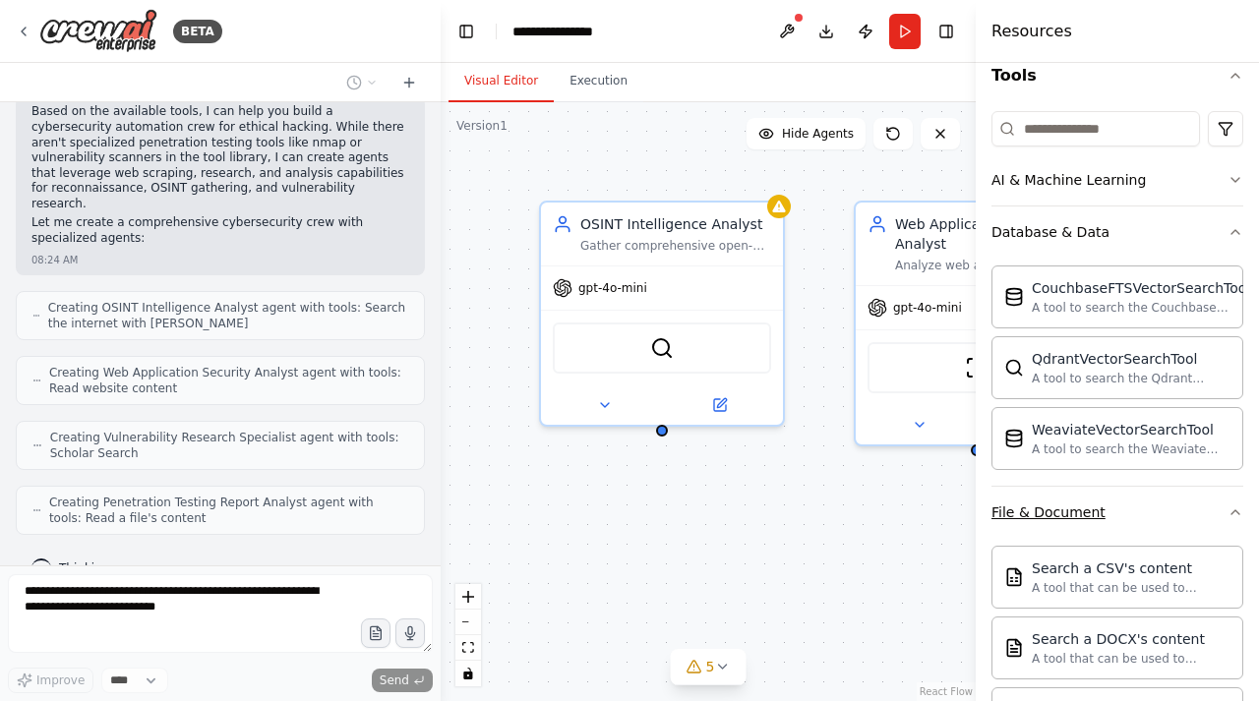
click at [1115, 521] on button "File & Document" at bounding box center [1117, 512] width 252 height 51
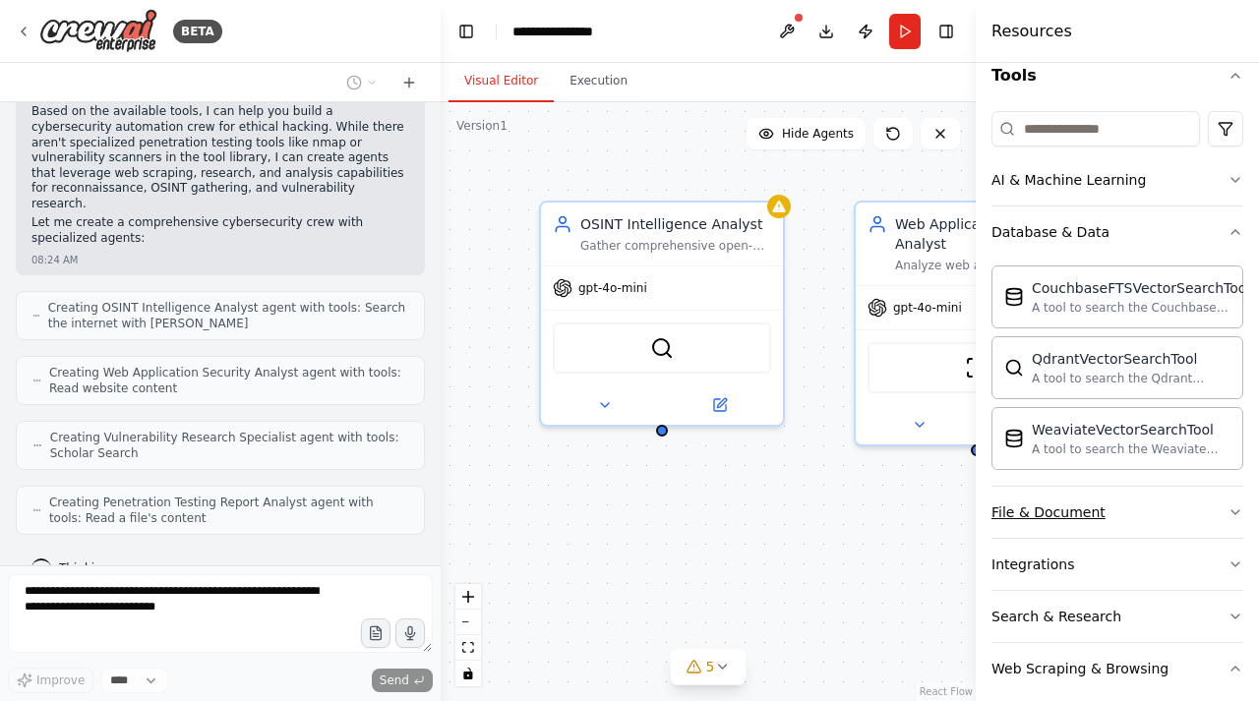
click at [1115, 521] on button "File & Document" at bounding box center [1117, 512] width 252 height 51
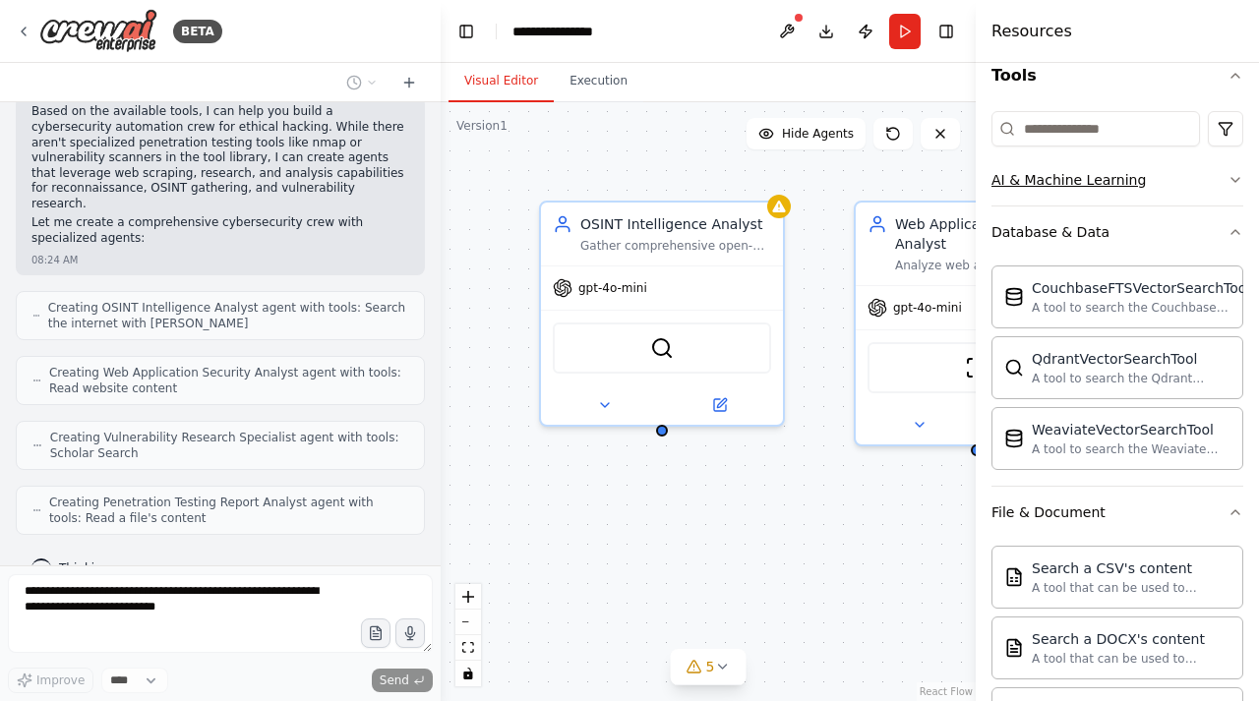
click at [1109, 194] on button "AI & Machine Learning" at bounding box center [1117, 179] width 252 height 51
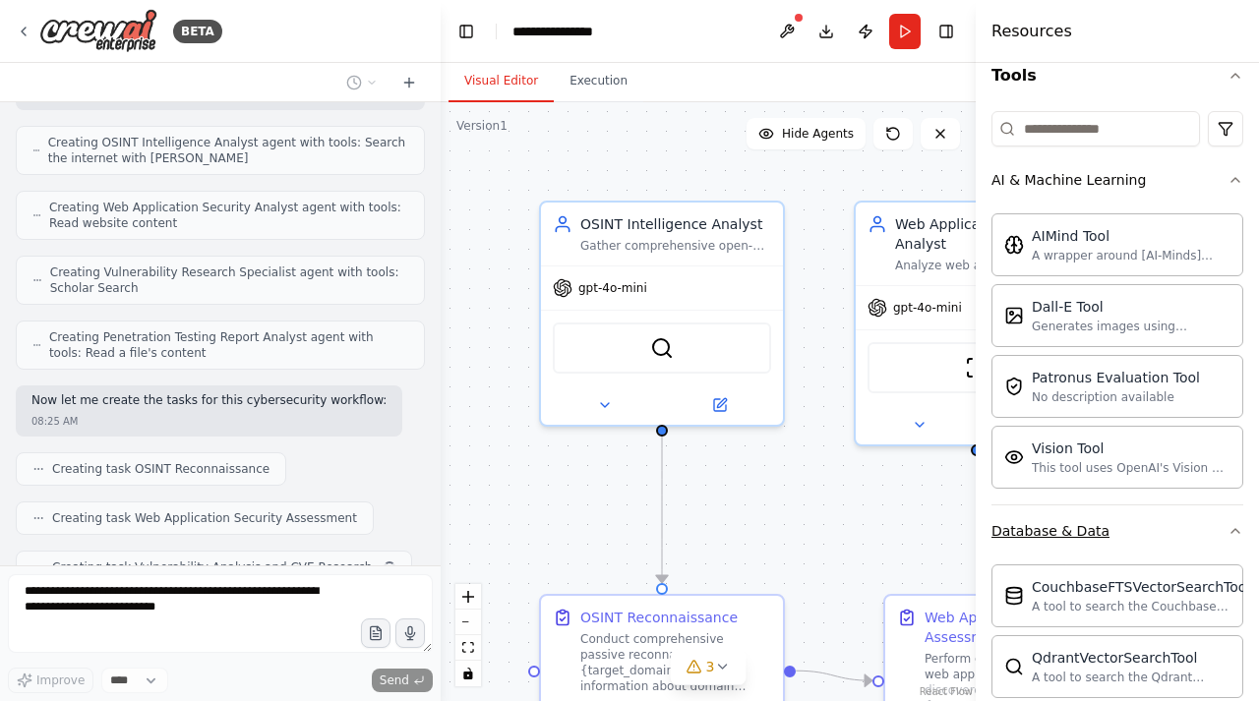
scroll to position [1229, 0]
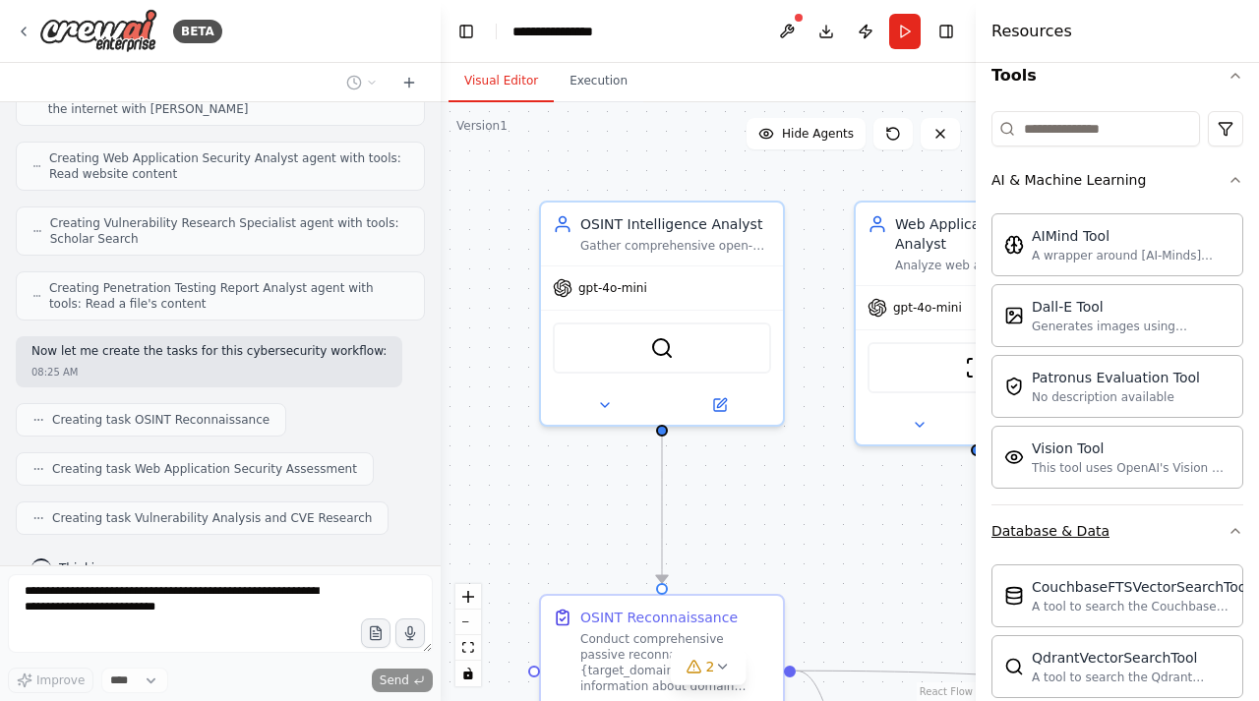
click at [1159, 546] on button "Database & Data" at bounding box center [1117, 531] width 252 height 51
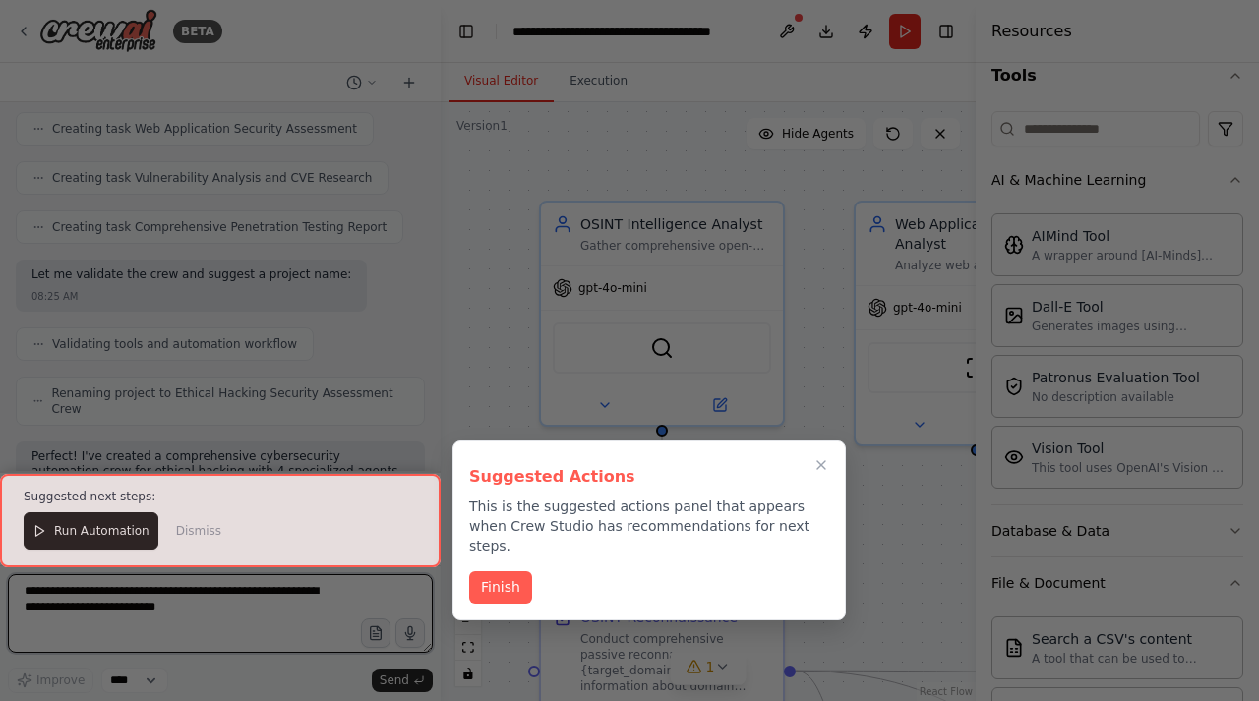
scroll to position [1586, 0]
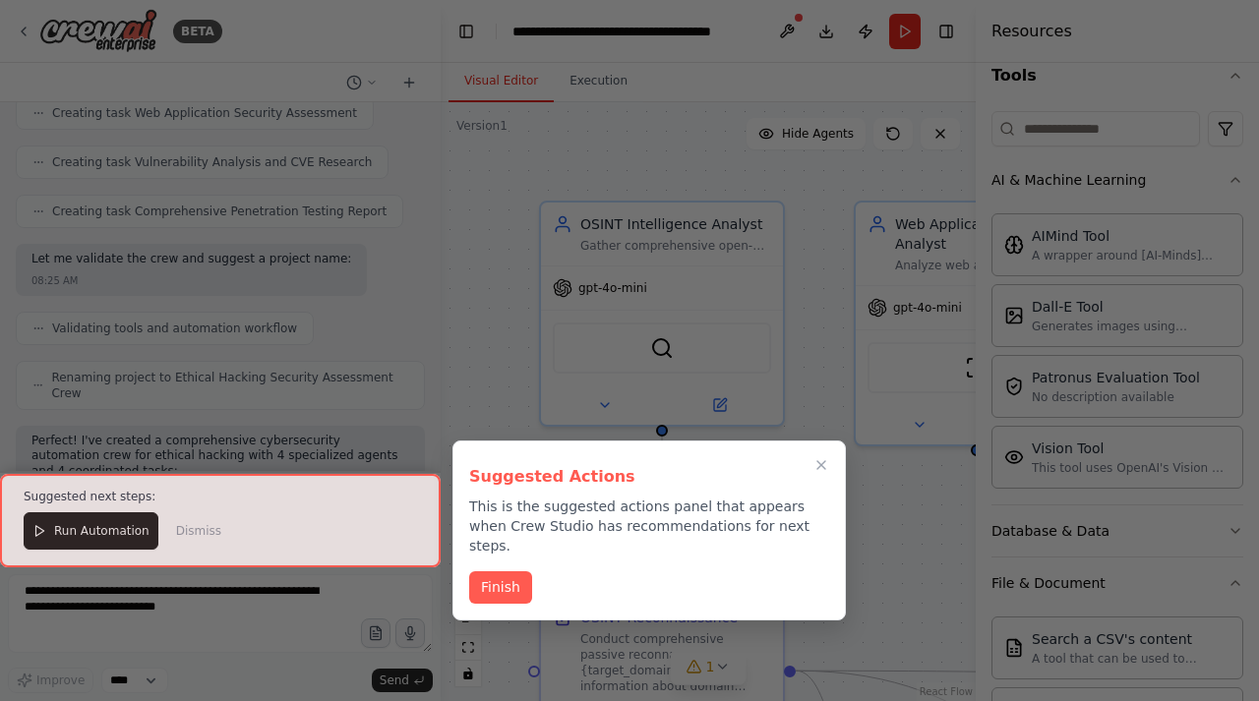
click at [520, 321] on div at bounding box center [629, 350] width 1259 height 701
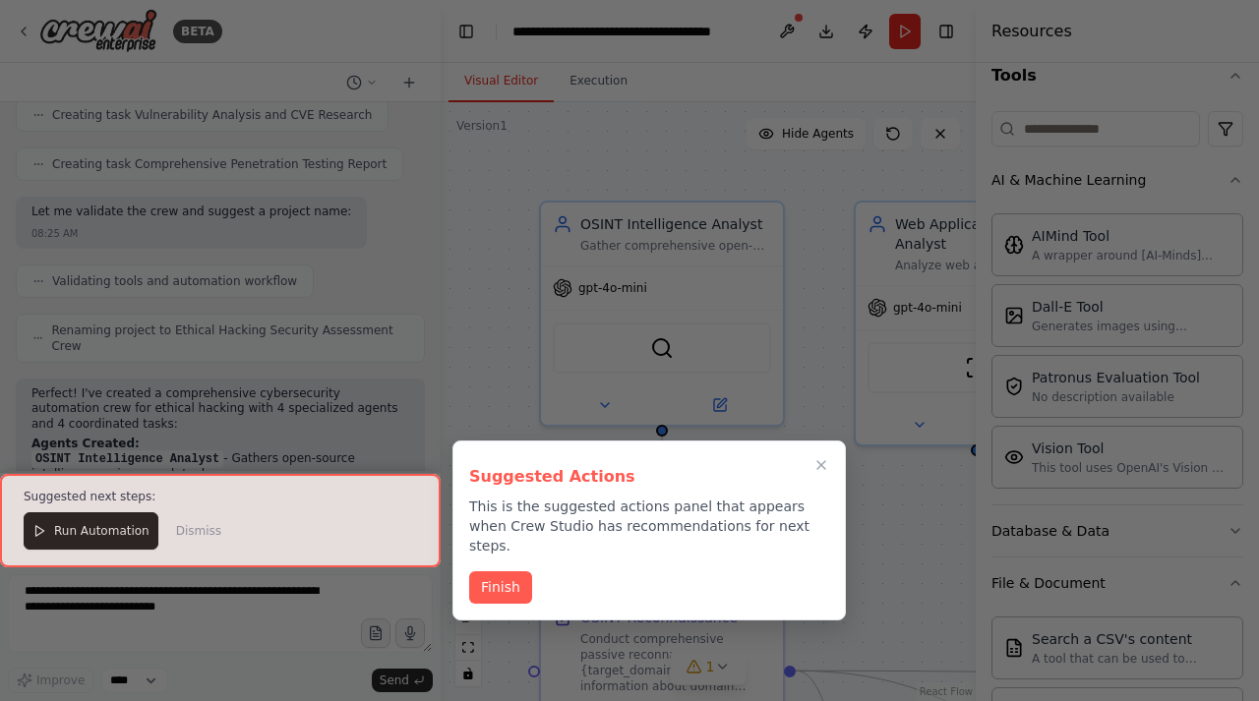
click at [125, 531] on div at bounding box center [220, 521] width 441 height 94
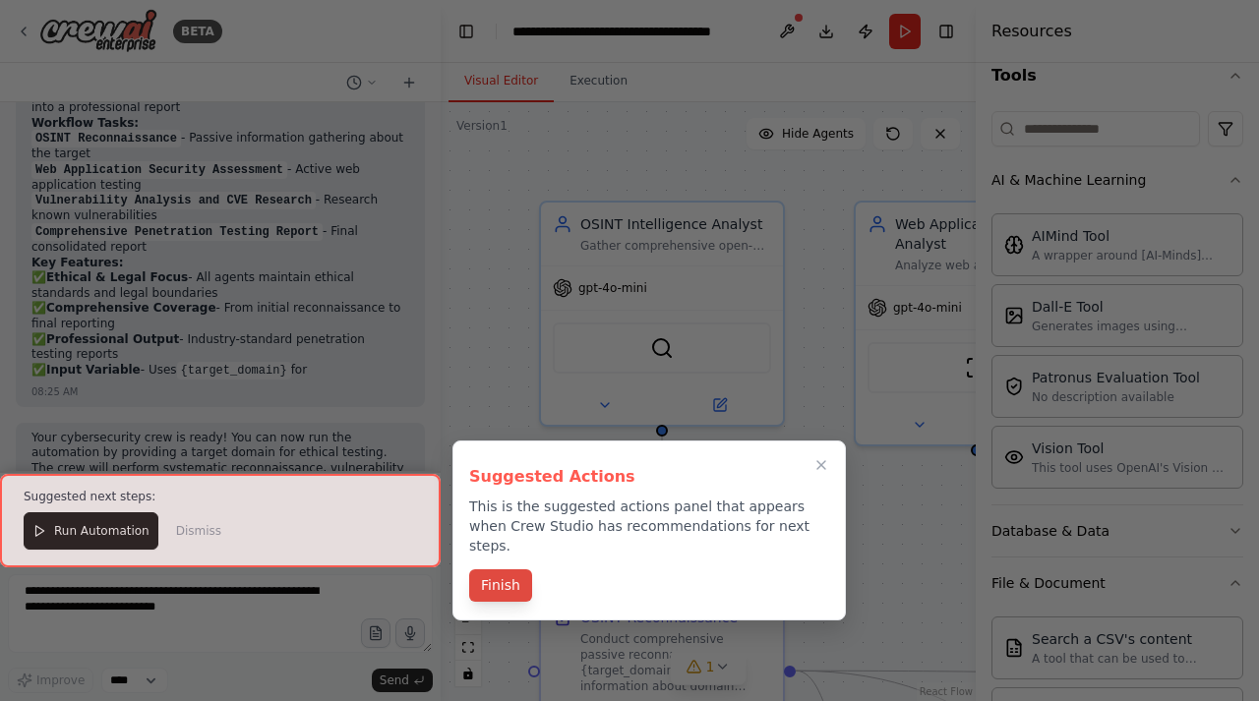
click at [503, 570] on button "Finish" at bounding box center [500, 586] width 63 height 32
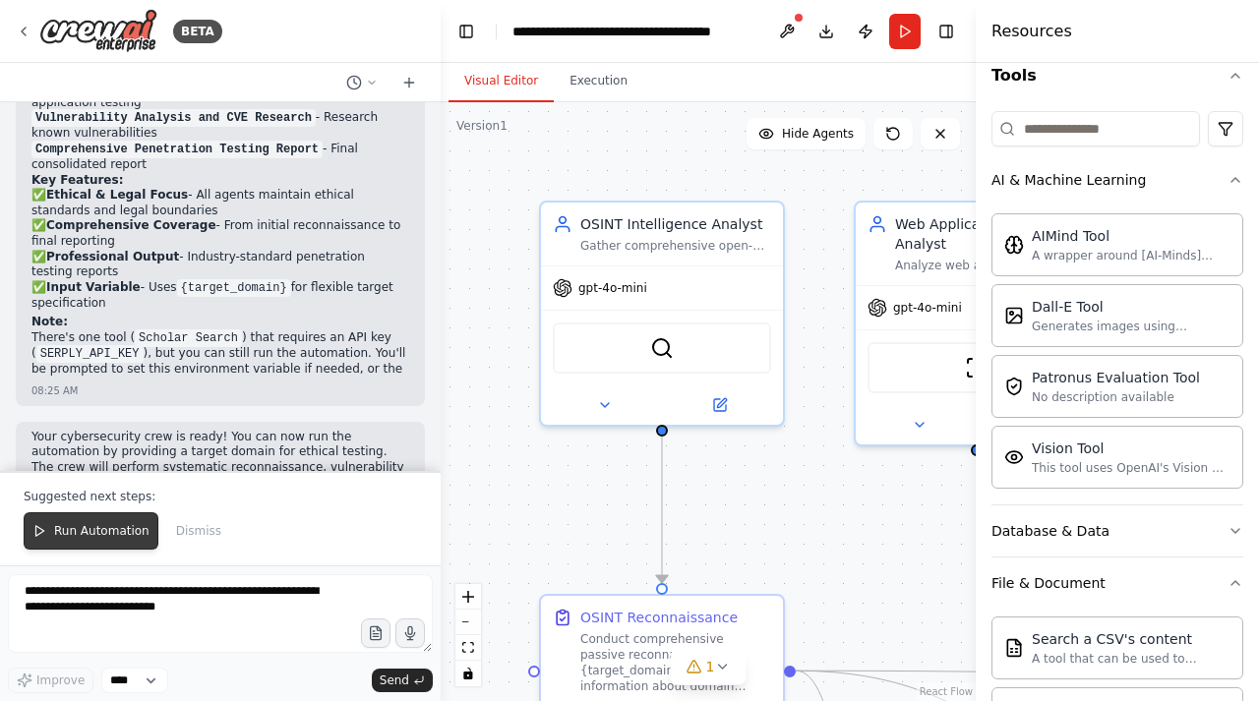
scroll to position [2191, 0]
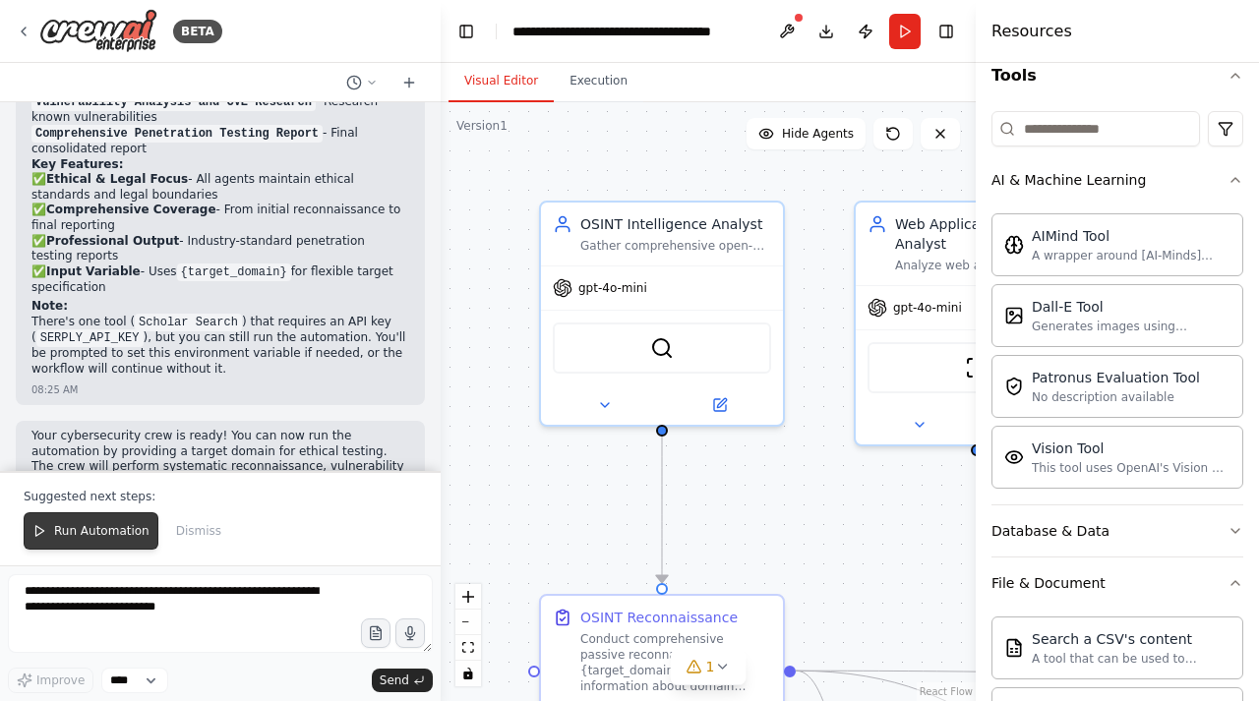
click at [102, 545] on button "Run Automation" at bounding box center [91, 530] width 135 height 37
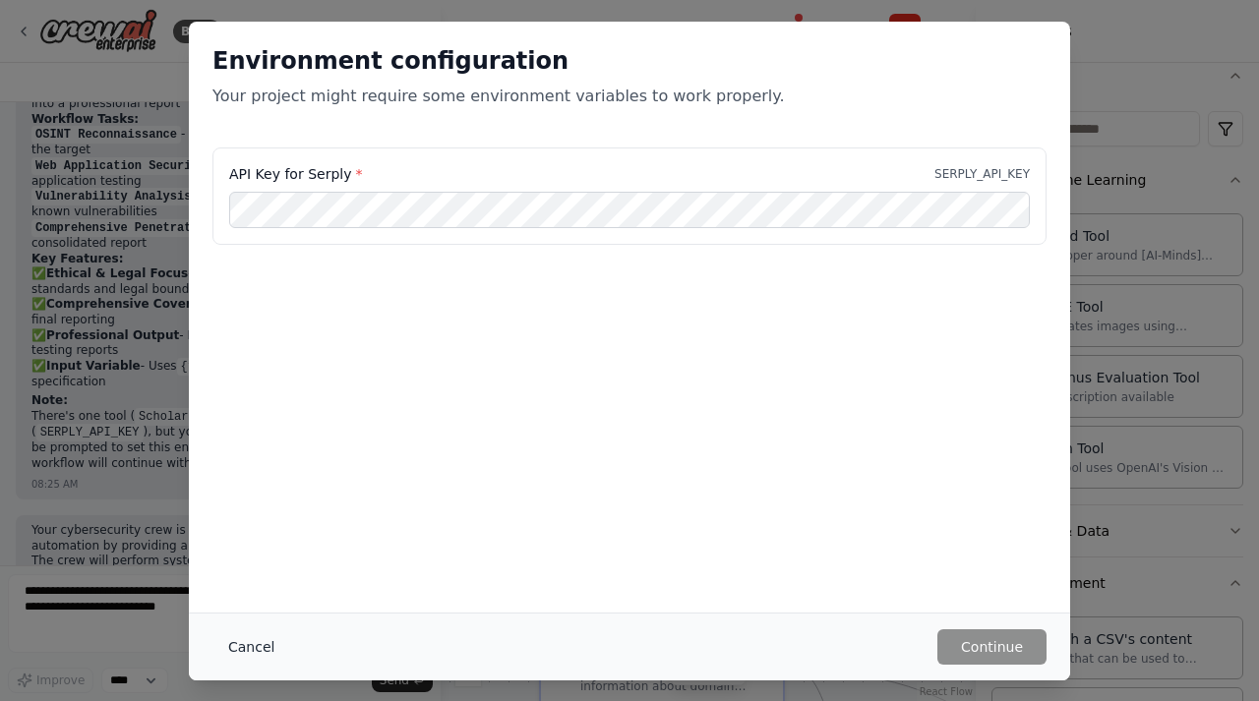
click at [234, 659] on button "Cancel" at bounding box center [251, 647] width 78 height 35
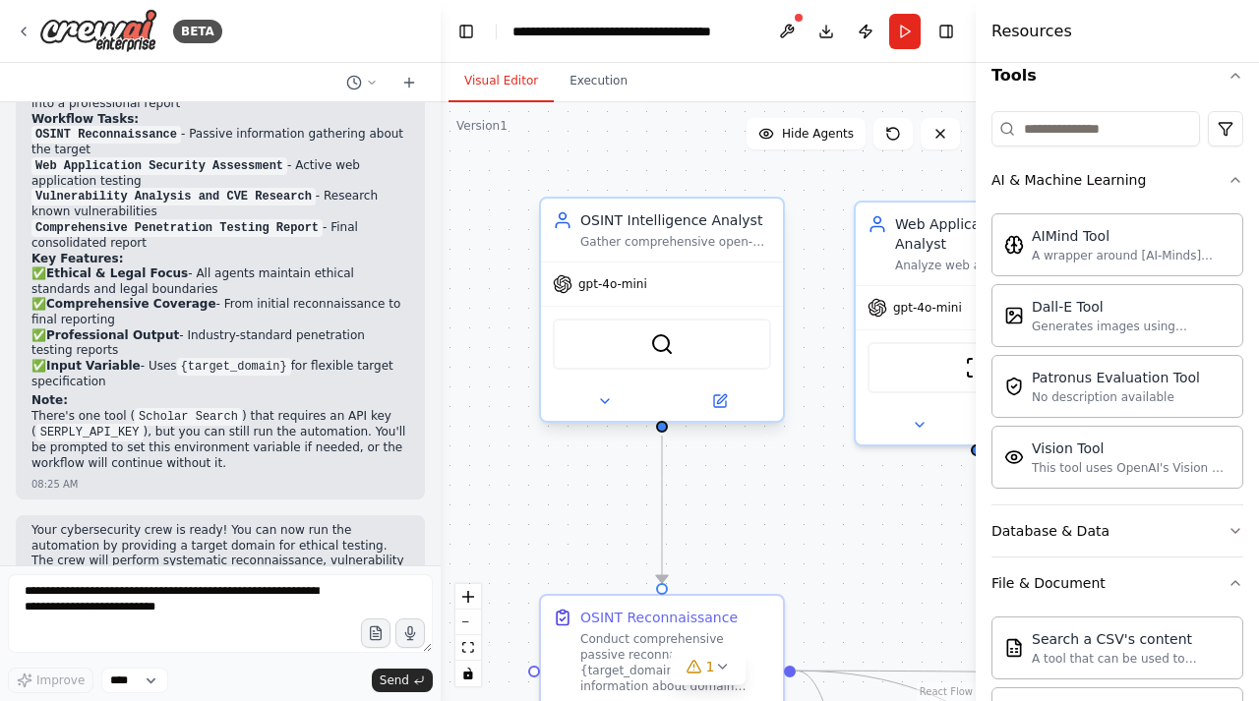
click at [607, 313] on div "SerperDevTool" at bounding box center [662, 344] width 242 height 76
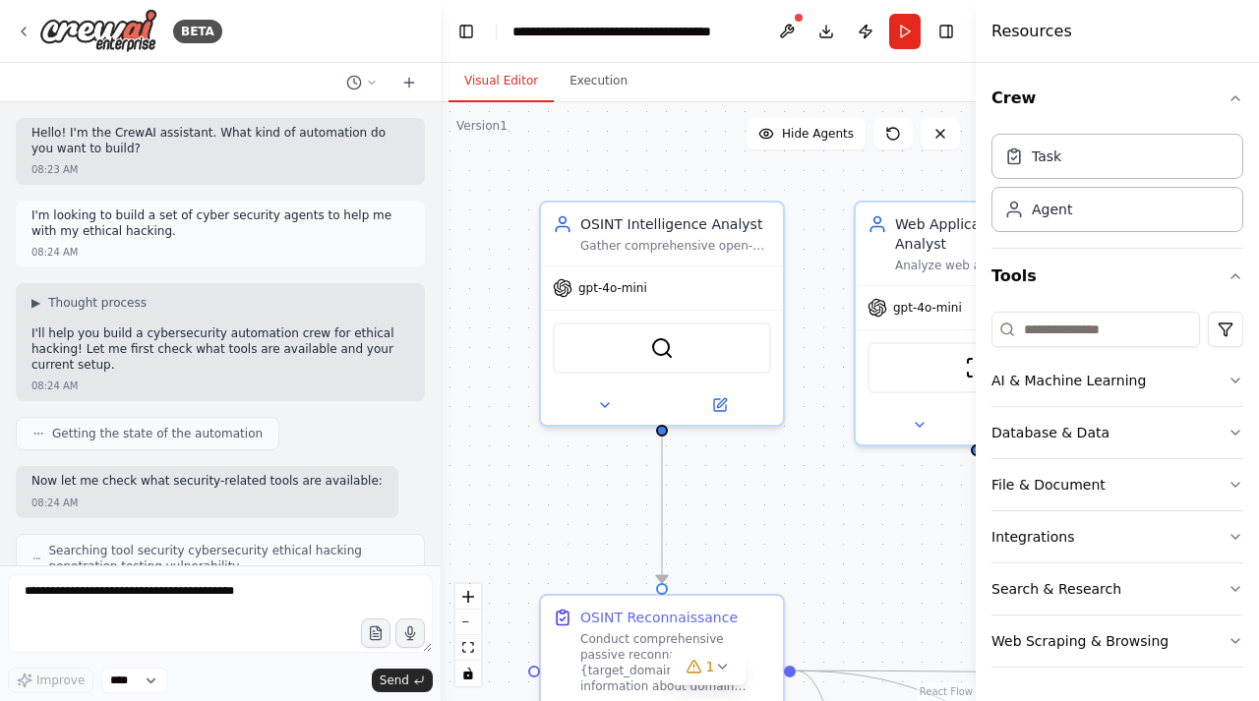
click at [939, 201] on div "Web Application Security Analyst Analyze web applications for {target_domain} t…" at bounding box center [977, 324] width 246 height 246
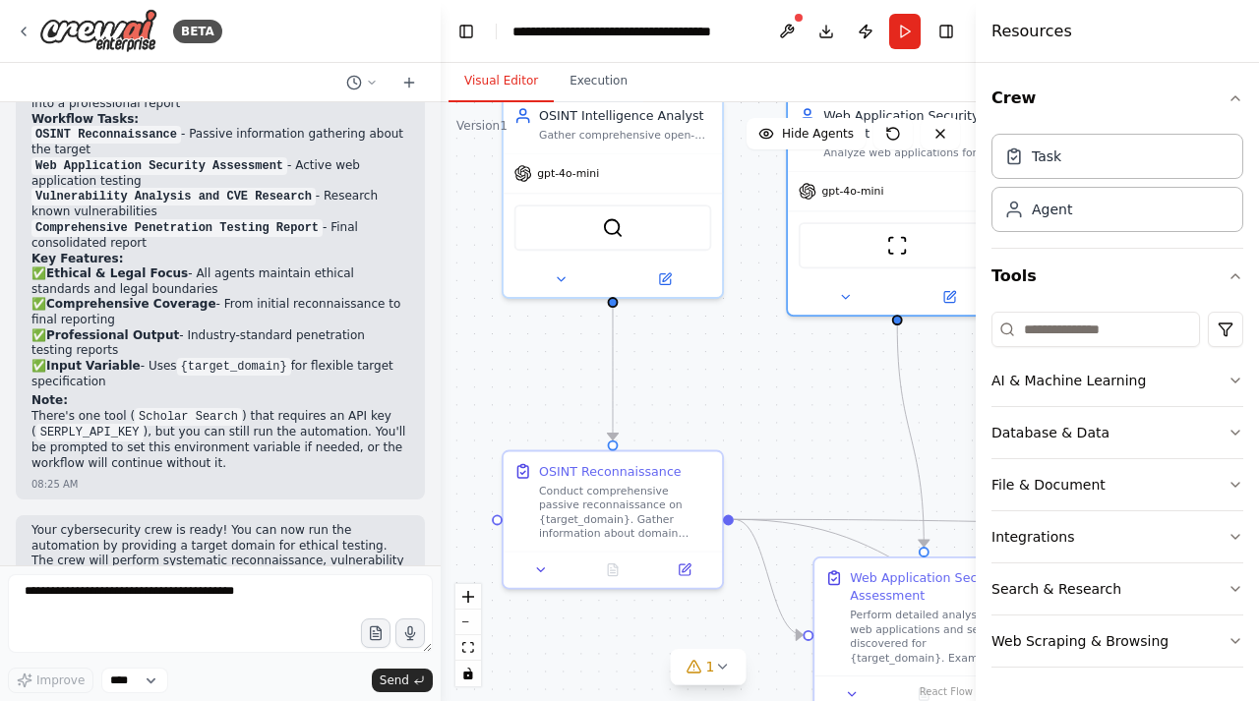
drag, startPoint x: 592, startPoint y: 453, endPoint x: 525, endPoint y: 336, distance: 134.8
click at [525, 336] on div ".deletable-edge-delete-btn { width: 20px; height: 20px; border: 0px solid #ffff…" at bounding box center [708, 401] width 535 height 599
click at [182, 409] on p "There's one tool ( Scholar Search ) that requires an API key ( SERPLY_API_KEY )…" at bounding box center [220, 440] width 378 height 62
click at [105, 424] on code "SERPLY_API_KEY" at bounding box center [89, 433] width 107 height 18
click at [789, 28] on button at bounding box center [786, 31] width 31 height 35
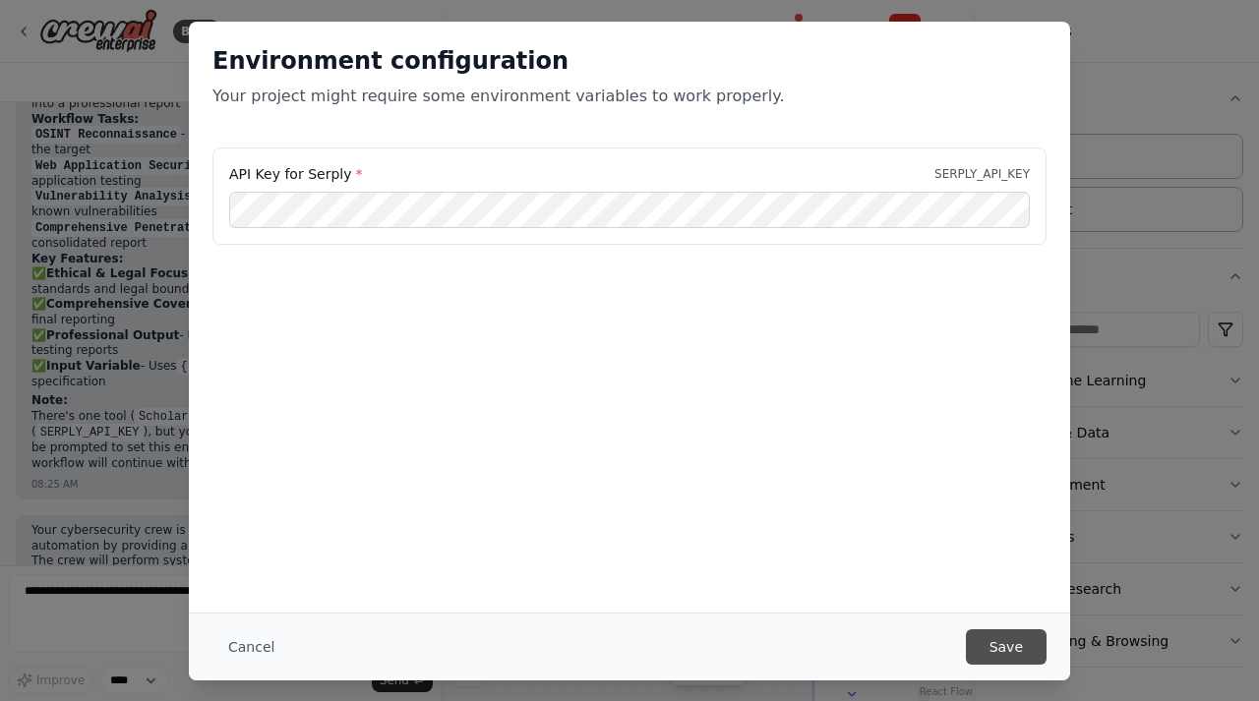
click at [1017, 648] on button "Save" at bounding box center [1006, 647] width 81 height 35
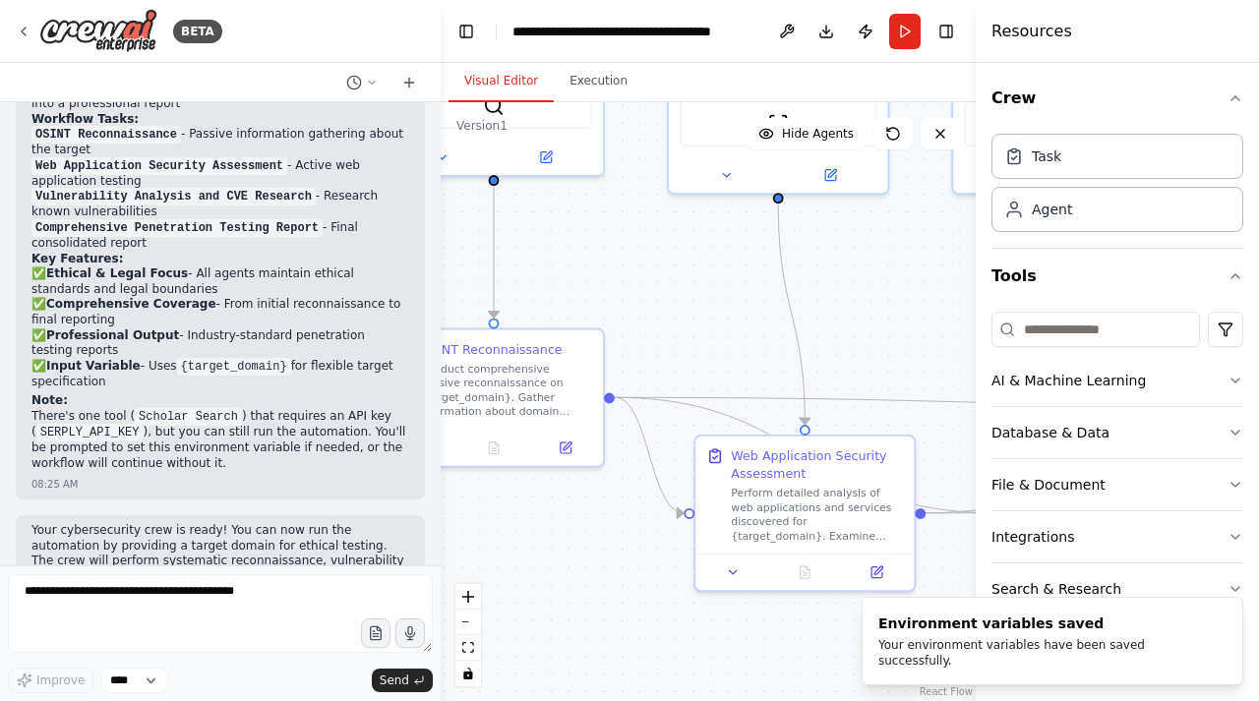
drag, startPoint x: 828, startPoint y: 450, endPoint x: 709, endPoint y: 328, distance: 170.4
click at [709, 328] on div ".deletable-edge-delete-btn { width: 20px; height: 20px; border: 0px solid #ffff…" at bounding box center [708, 401] width 535 height 599
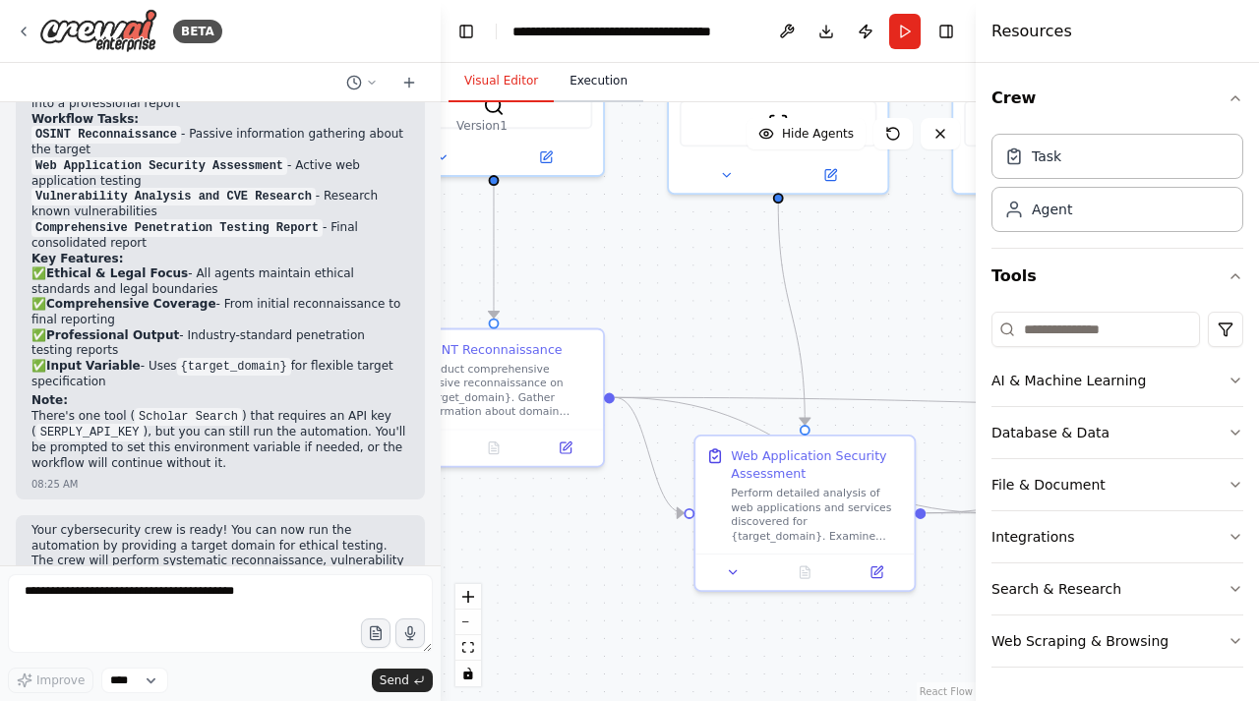
click at [586, 89] on button "Execution" at bounding box center [599, 81] width 90 height 41
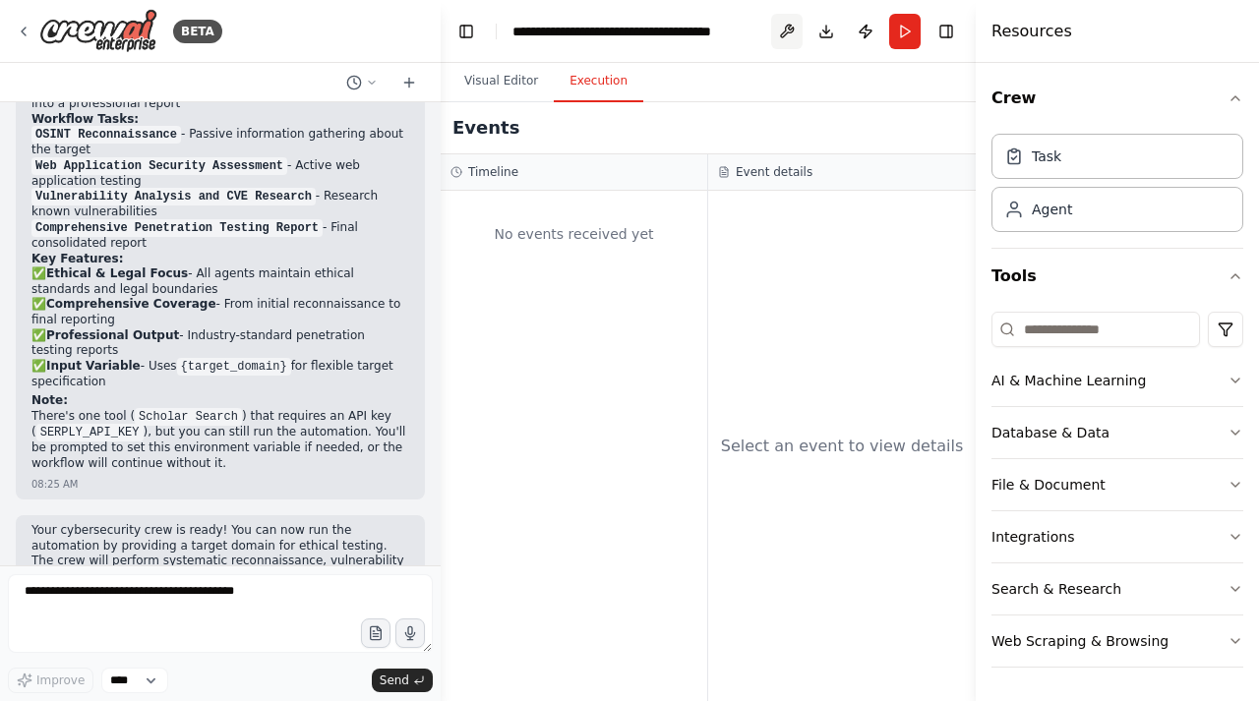
click at [785, 30] on button at bounding box center [786, 31] width 31 height 35
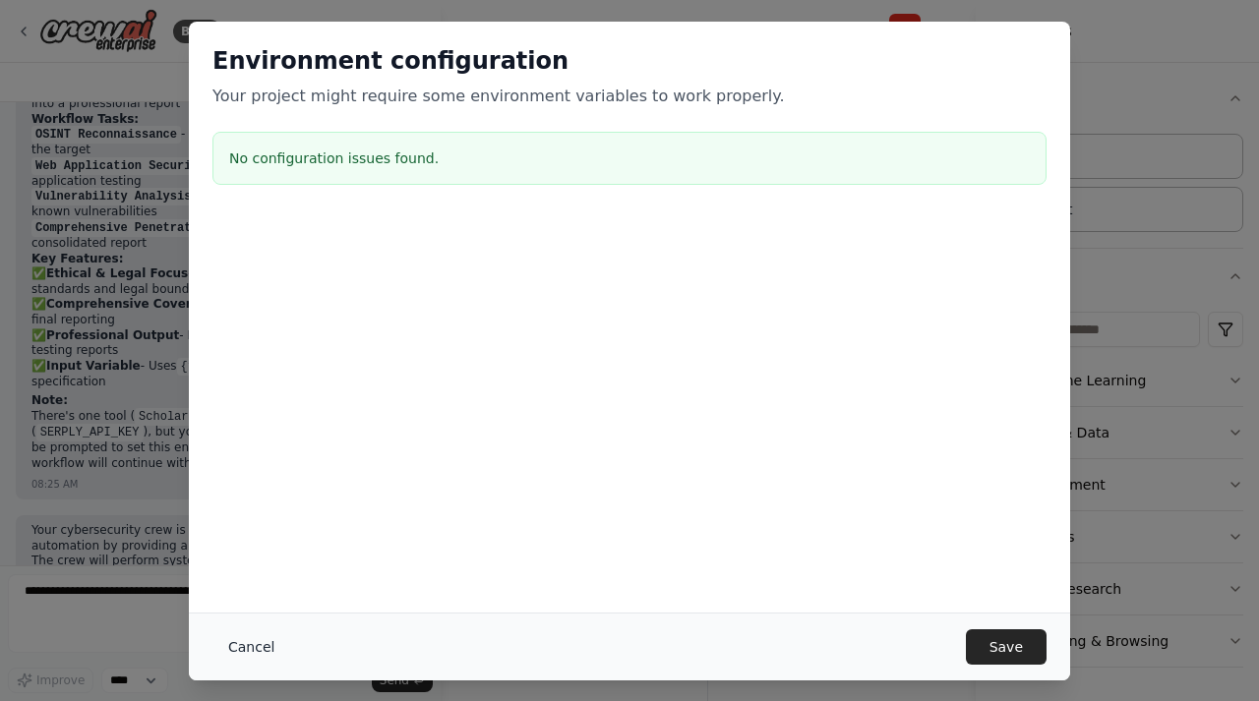
click at [262, 630] on button "Cancel" at bounding box center [251, 647] width 78 height 35
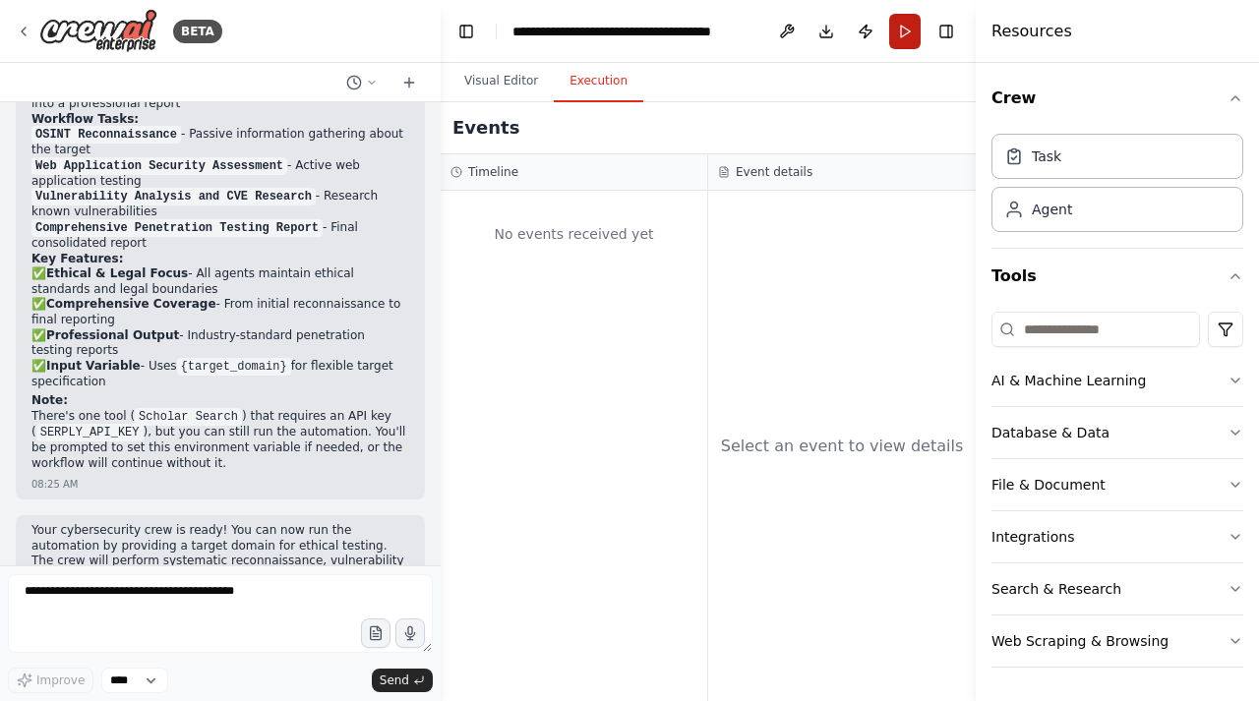
click at [906, 32] on button "Run" at bounding box center [904, 31] width 31 height 35
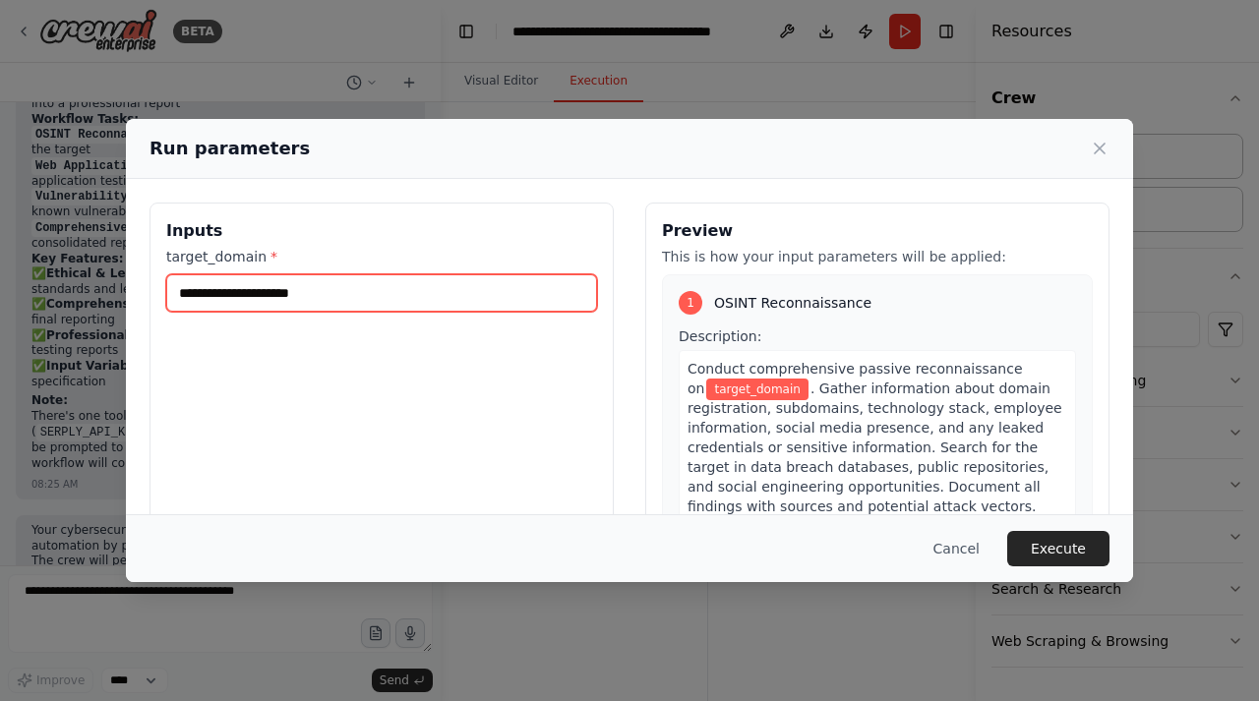
click at [476, 301] on input "target_domain *" at bounding box center [381, 292] width 431 height 37
drag, startPoint x: 478, startPoint y: 291, endPoint x: 150, endPoint y: 277, distance: 327.8
click at [150, 277] on div "**********" at bounding box center [382, 436] width 464 height 466
drag, startPoint x: 417, startPoint y: 309, endPoint x: 162, endPoint y: 275, distance: 256.9
click at [162, 275] on div "**********" at bounding box center [382, 436] width 464 height 466
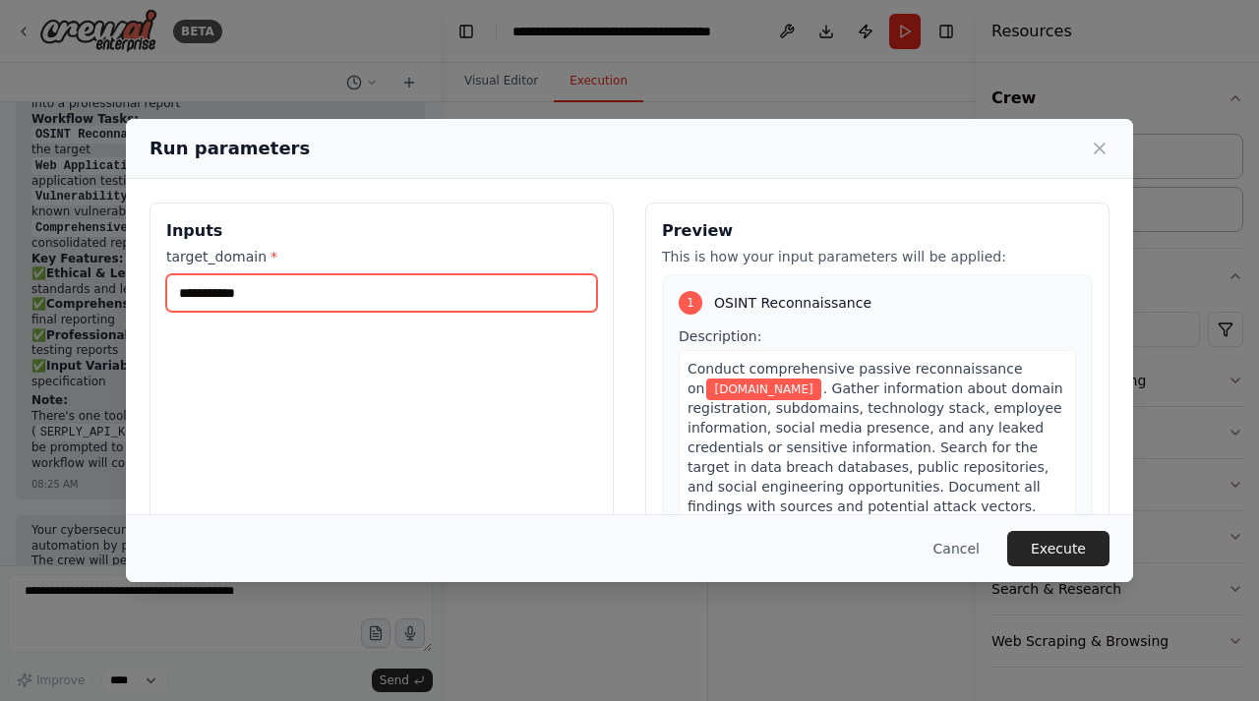
click at [285, 280] on input "**********" at bounding box center [381, 292] width 431 height 37
drag, startPoint x: 288, startPoint y: 282, endPoint x: 144, endPoint y: 288, distance: 144.7
click at [144, 288] on div "**********" at bounding box center [629, 435] width 1007 height 513
paste input "**********"
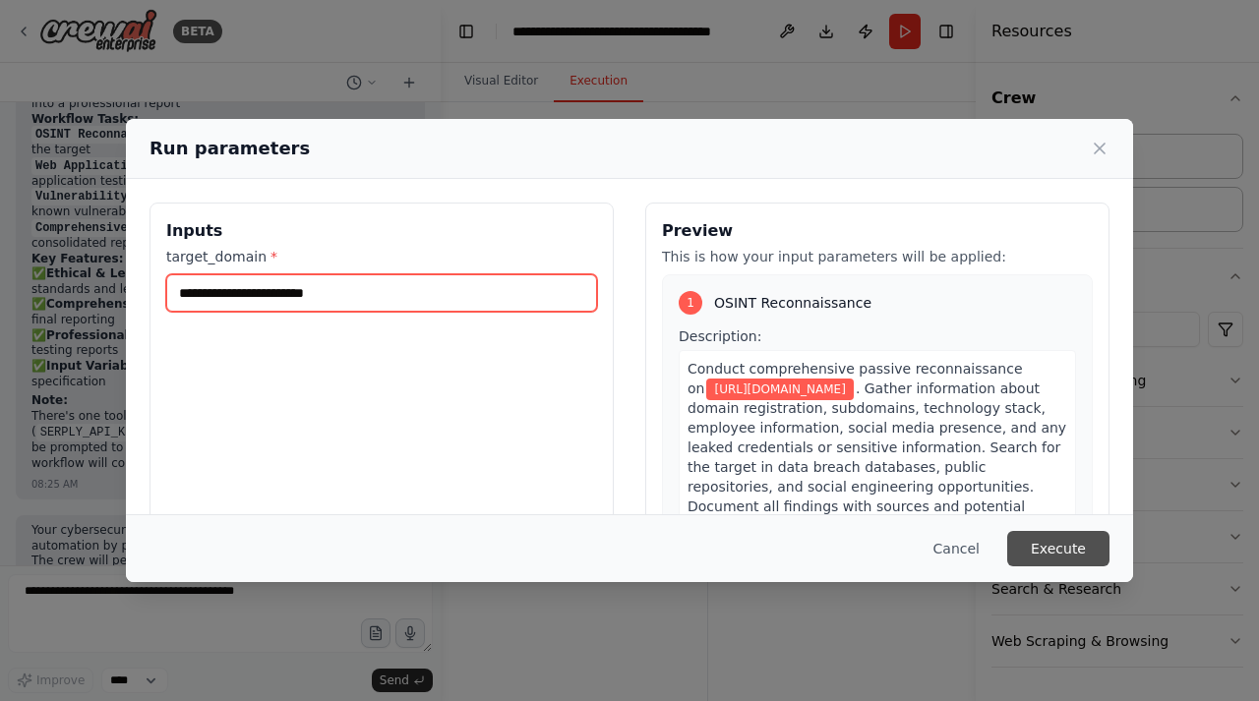
type input "**********"
click at [1045, 543] on button "Execute" at bounding box center [1058, 548] width 102 height 35
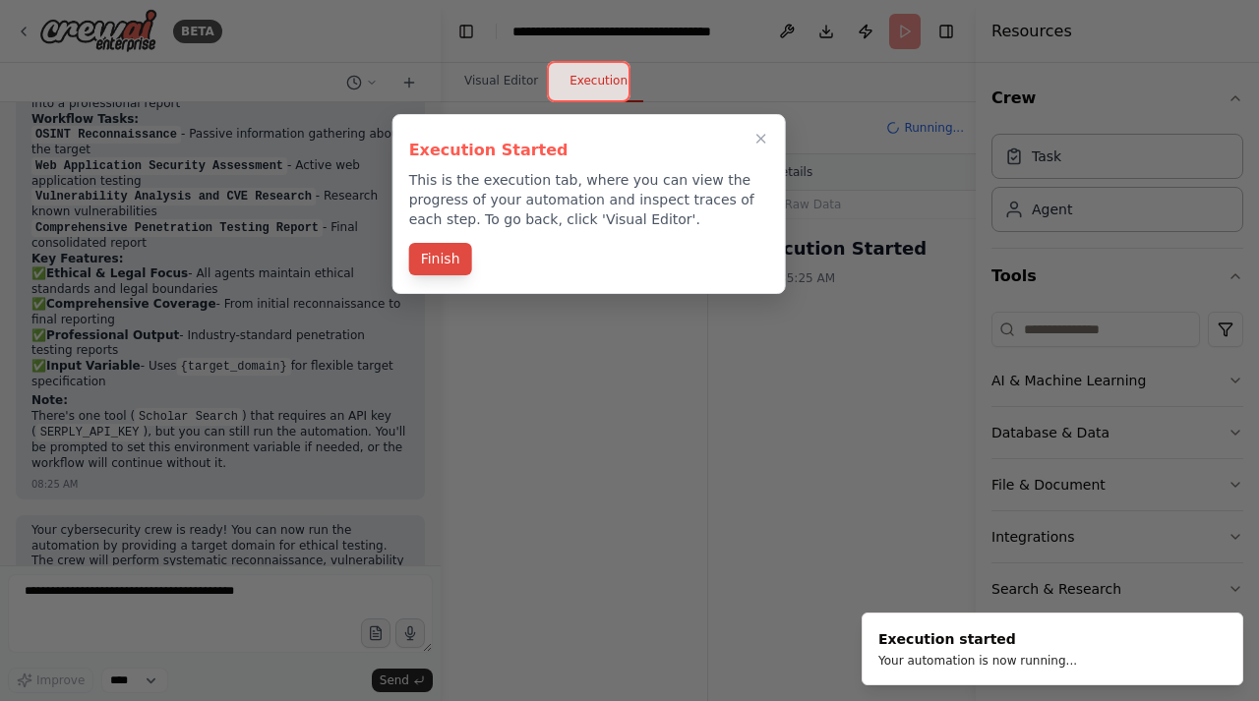
click at [445, 259] on button "Finish" at bounding box center [440, 259] width 63 height 32
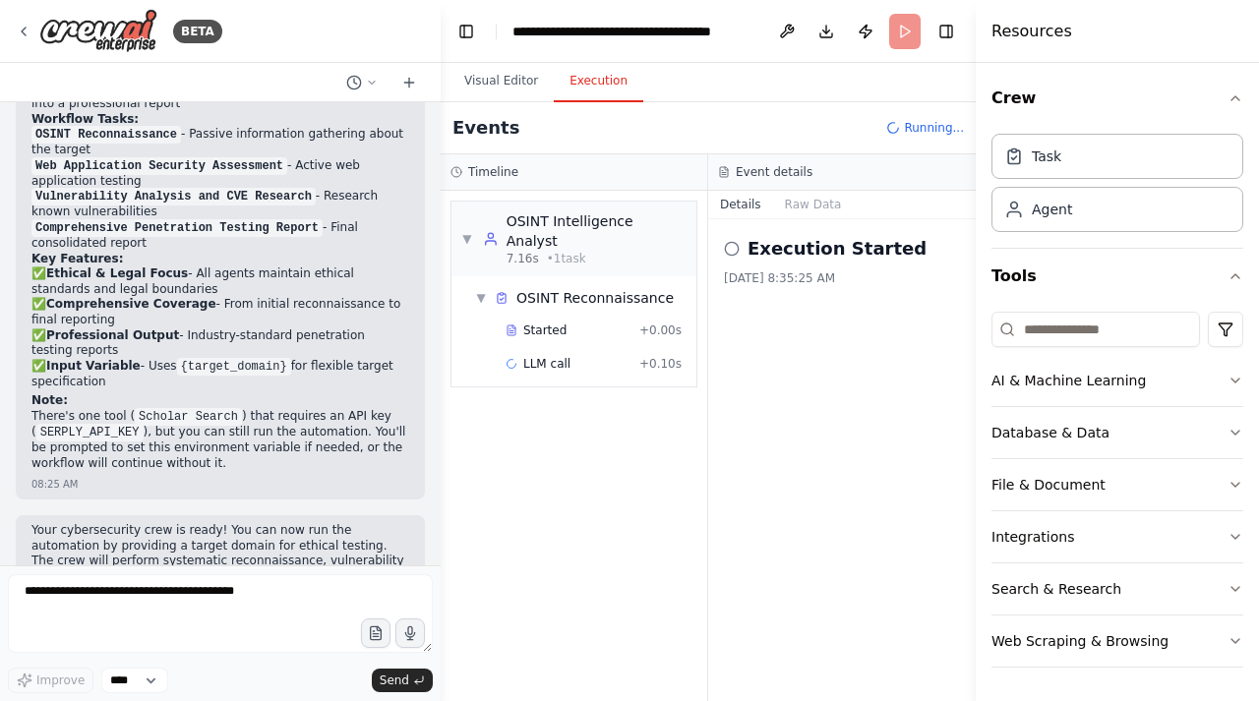
click at [629, 323] on div "Started + 0.00s" at bounding box center [594, 331] width 190 height 30
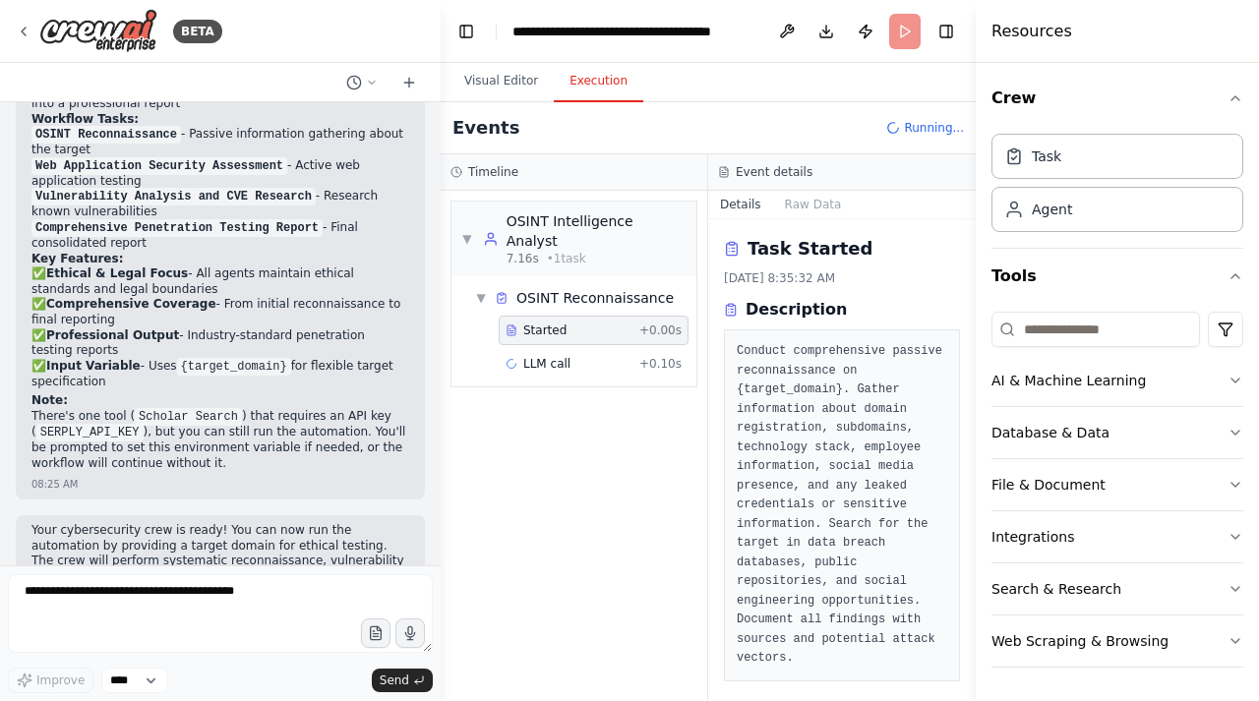
click at [629, 323] on div "Started + 0.00s" at bounding box center [594, 331] width 190 height 30
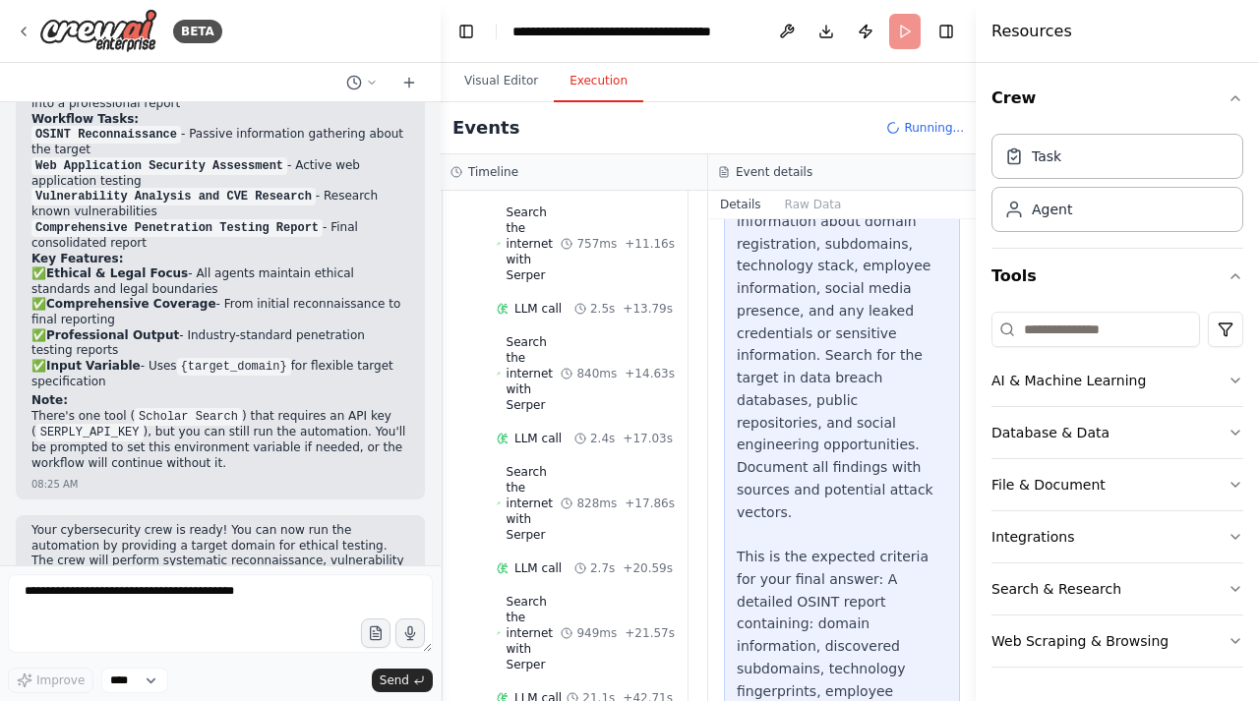
scroll to position [595, 0]
